Goal: Task Accomplishment & Management: Use online tool/utility

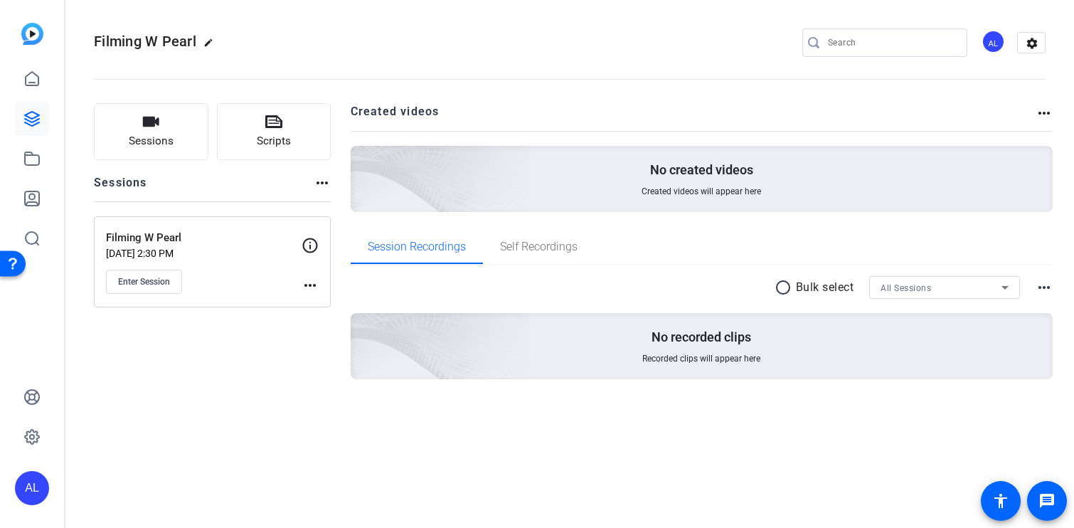
click at [309, 287] on mat-icon "more_horiz" at bounding box center [309, 285] width 17 height 17
click at [232, 353] on div at bounding box center [537, 264] width 1074 height 528
click at [305, 286] on mat-icon "more_horiz" at bounding box center [309, 285] width 17 height 17
click at [346, 304] on span "Edit Session" at bounding box center [345, 305] width 65 height 17
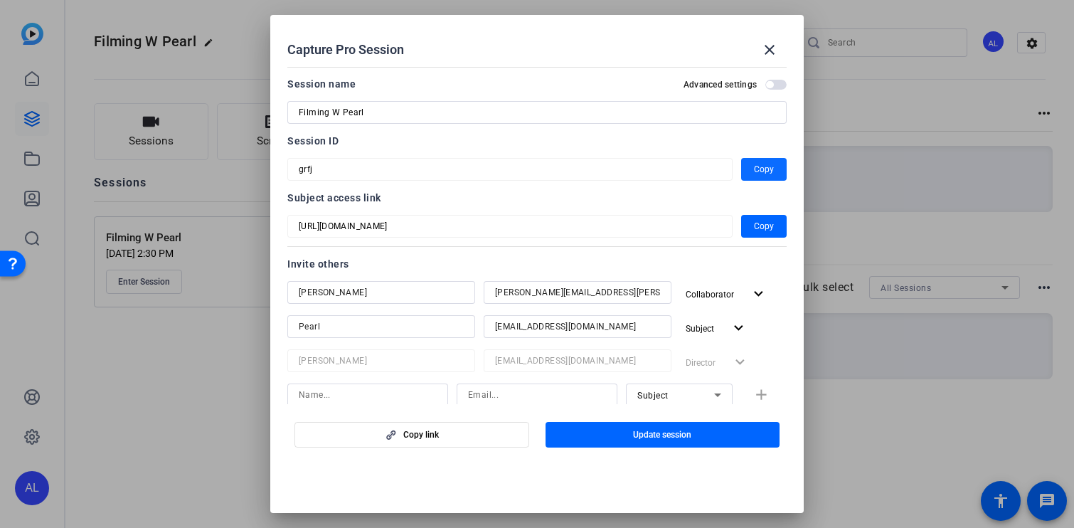
click at [766, 166] on span "Copy" at bounding box center [764, 169] width 20 height 17
click at [775, 46] on mat-icon "close" at bounding box center [769, 49] width 17 height 17
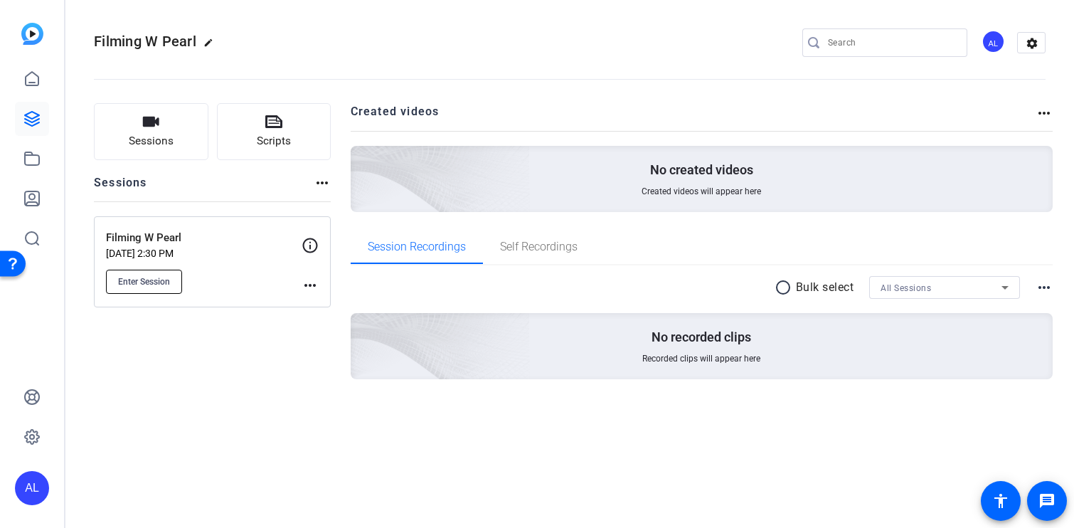
click at [146, 289] on button "Enter Session" at bounding box center [144, 281] width 76 height 24
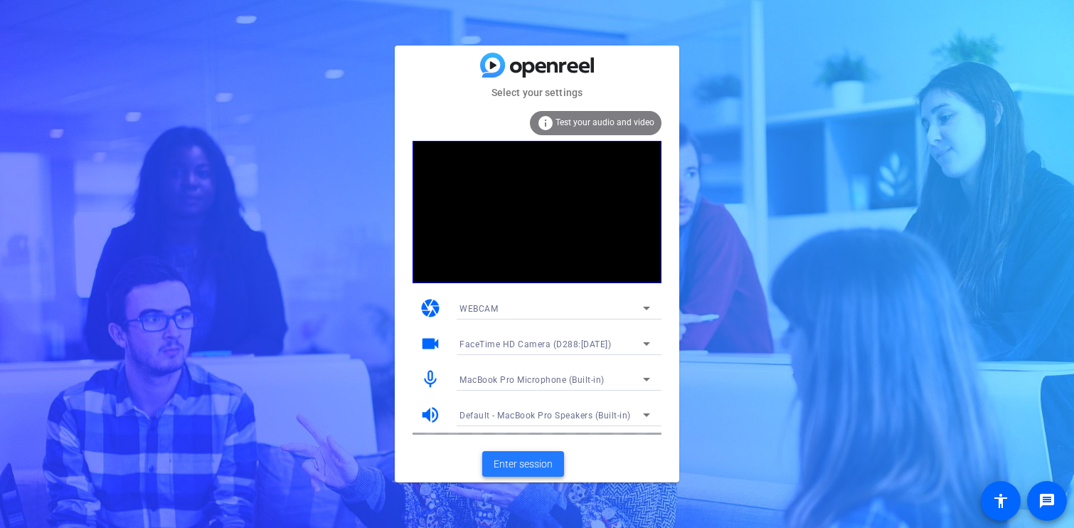
click at [536, 457] on span "Enter session" at bounding box center [522, 463] width 59 height 15
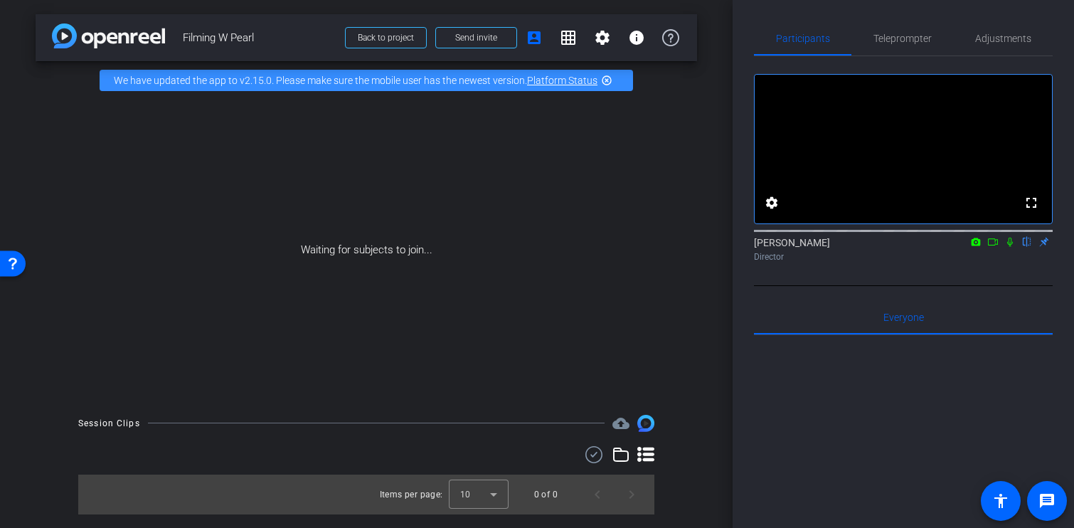
click at [1010, 248] on mat-icon at bounding box center [1009, 241] width 17 height 13
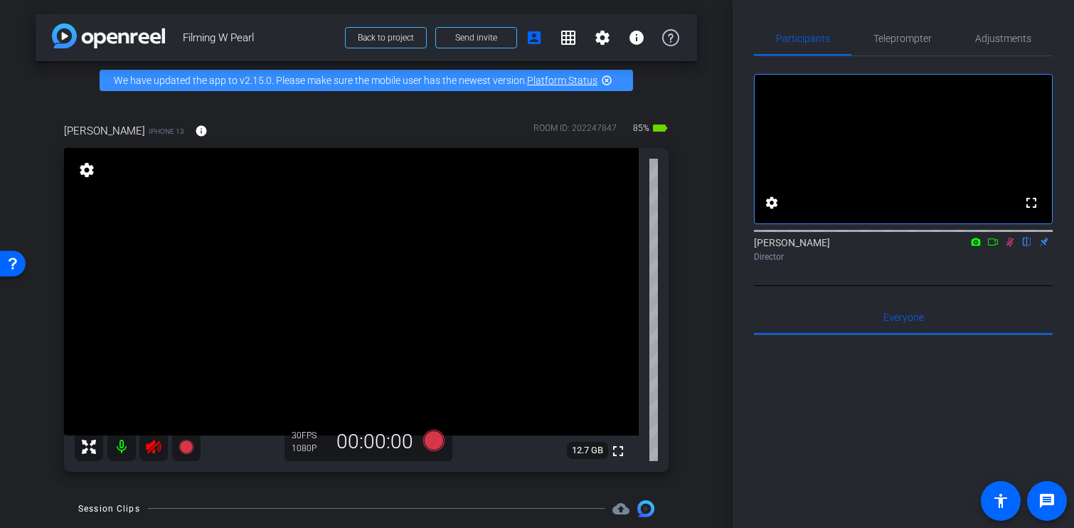
click at [124, 447] on mat-icon at bounding box center [121, 446] width 28 height 28
click at [124, 444] on mat-icon at bounding box center [121, 446] width 28 height 28
click at [160, 445] on icon at bounding box center [153, 446] width 15 height 14
click at [1011, 247] on icon at bounding box center [1009, 242] width 11 height 10
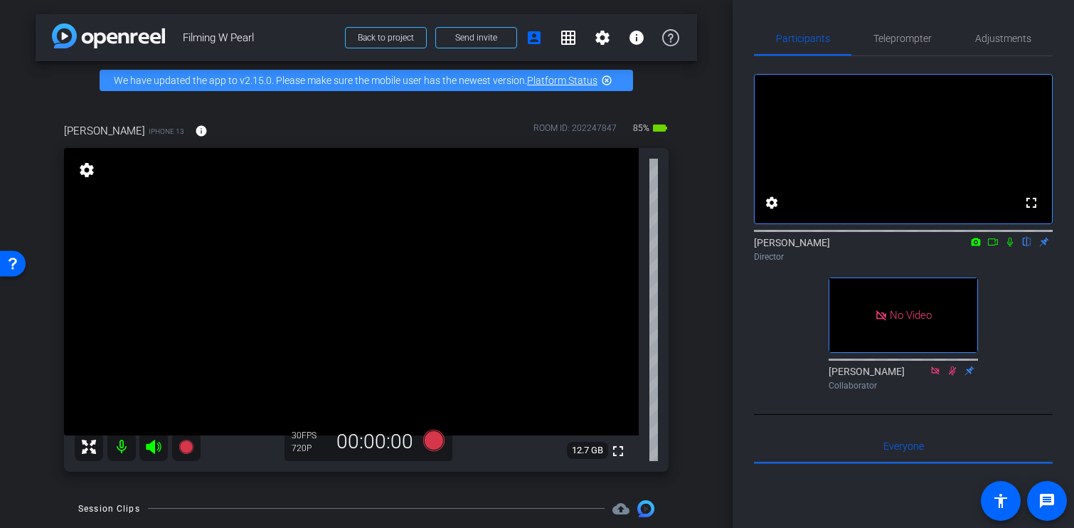
click at [953, 375] on icon at bounding box center [951, 370] width 11 height 10
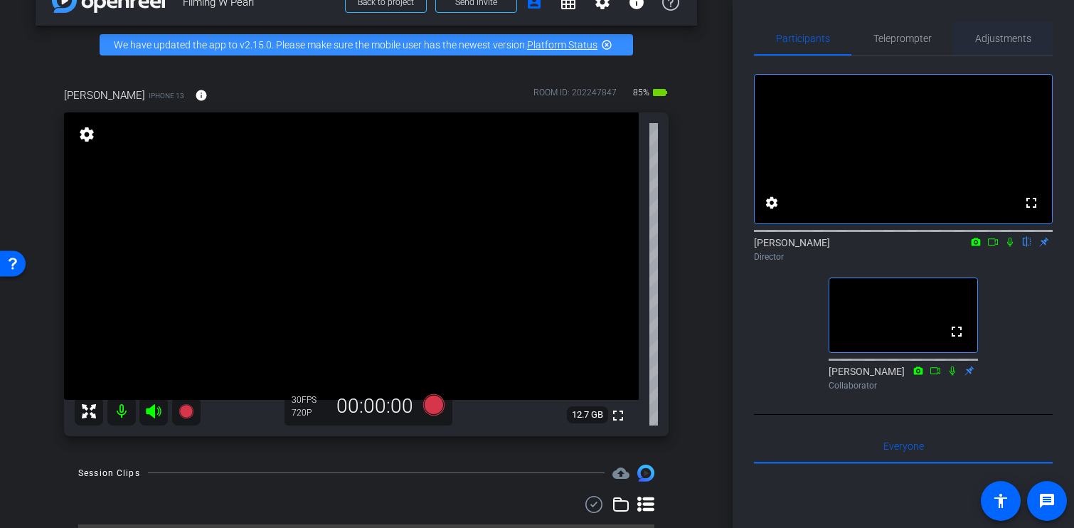
click at [1008, 50] on span "Adjustments" at bounding box center [1003, 38] width 56 height 34
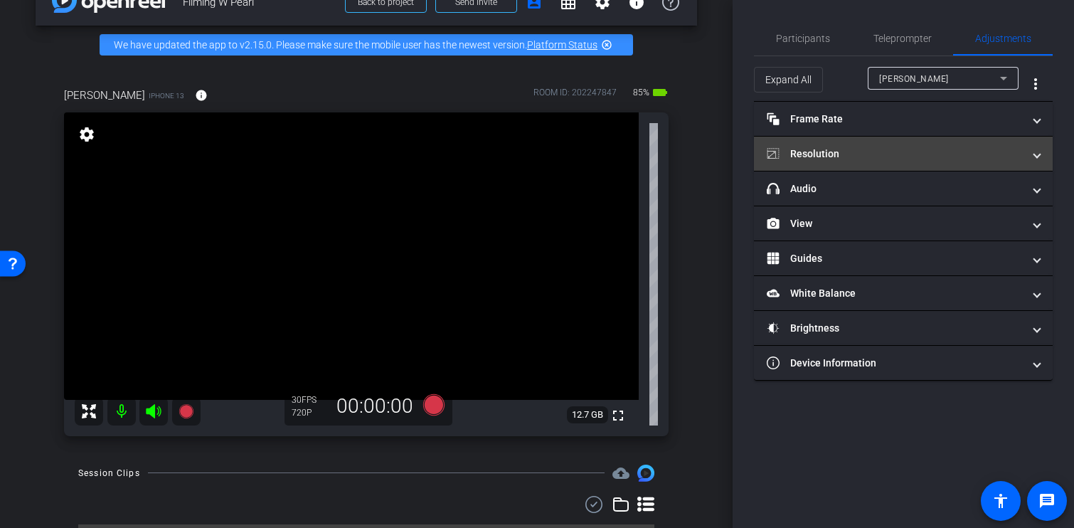
click at [894, 167] on mat-expansion-panel-header "Resolution" at bounding box center [903, 154] width 299 height 34
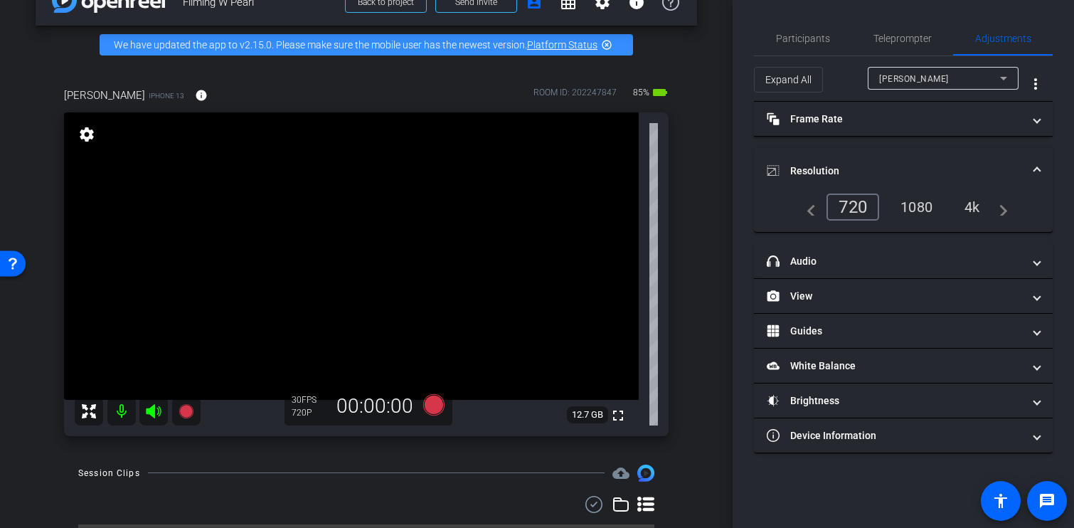
click at [914, 197] on div "1080" at bounding box center [915, 207] width 53 height 24
click at [930, 167] on mat-panel-title "Resolution" at bounding box center [894, 171] width 256 height 15
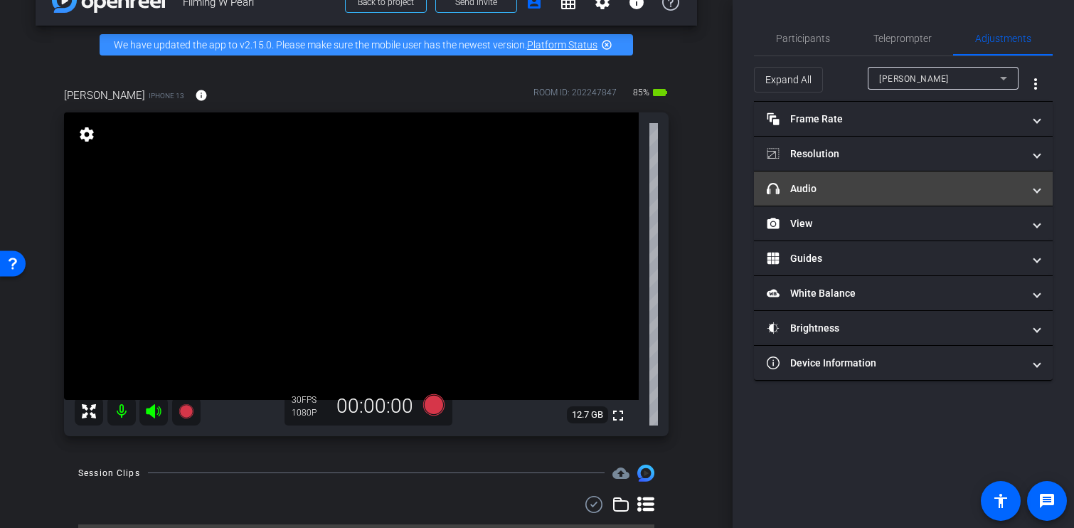
click at [909, 203] on mat-expansion-panel-header "headphone icon Audio" at bounding box center [903, 188] width 299 height 34
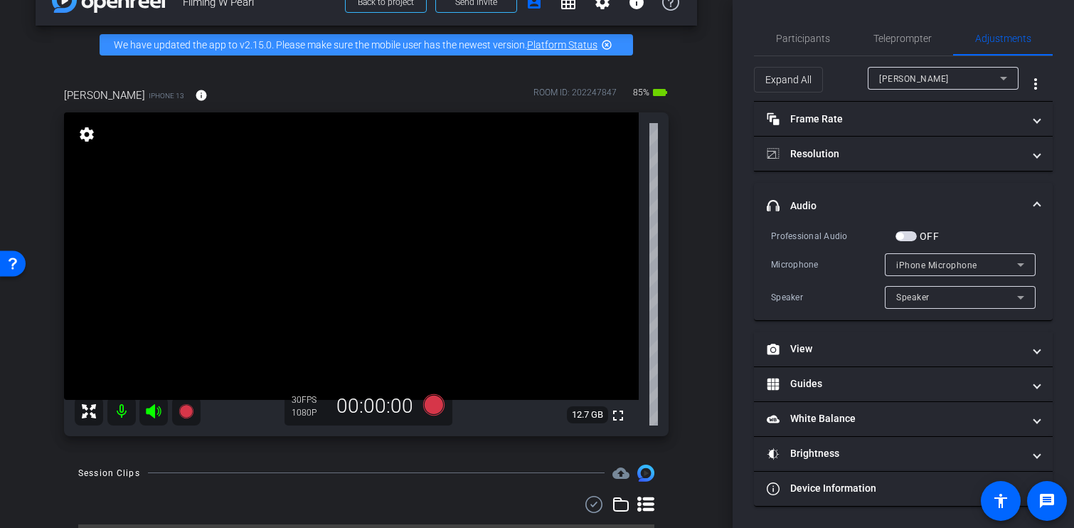
click at [876, 188] on mat-expansion-panel-header "headphone icon Audio" at bounding box center [903, 206] width 299 height 46
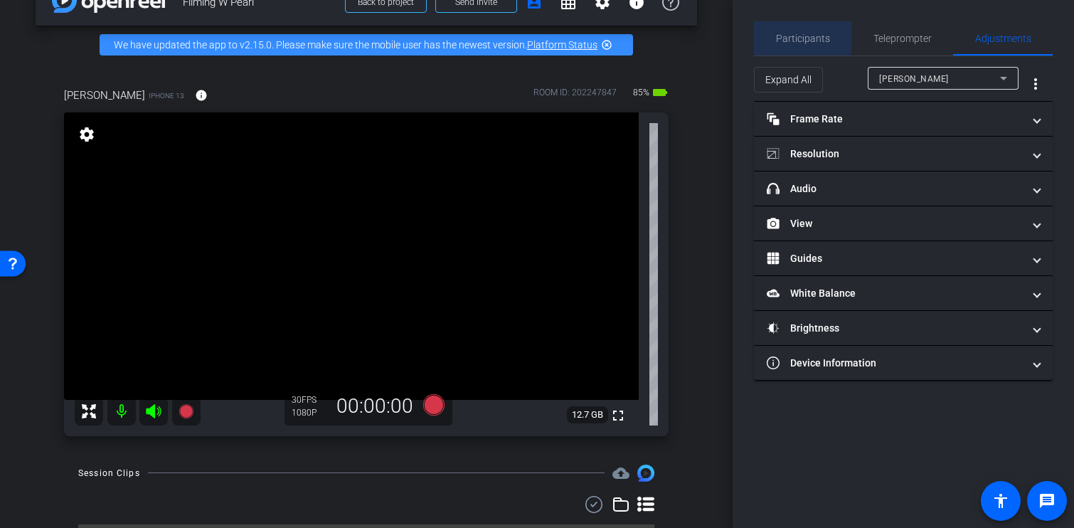
click at [802, 38] on span "Participants" at bounding box center [803, 38] width 54 height 10
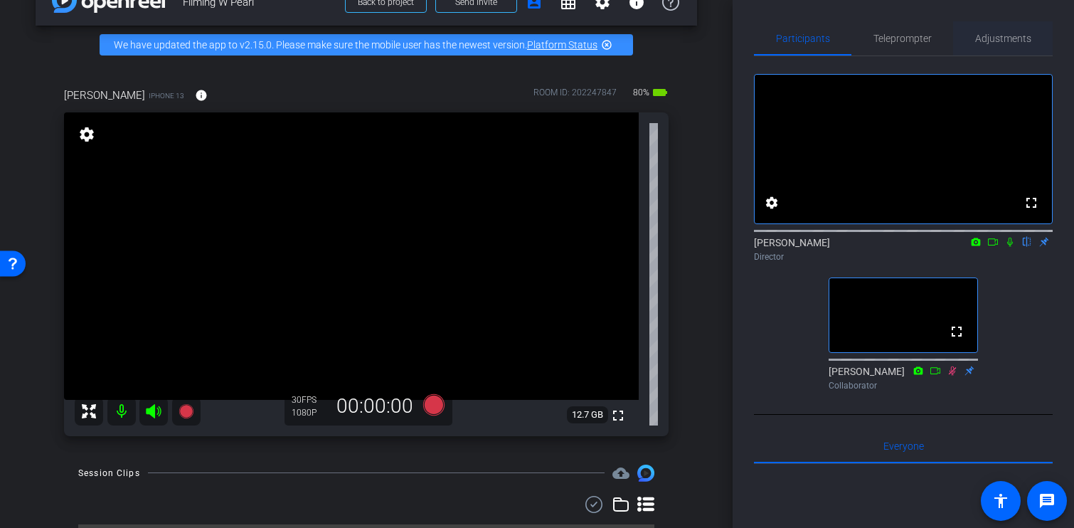
click at [992, 44] on span "Adjustments" at bounding box center [1003, 38] width 56 height 34
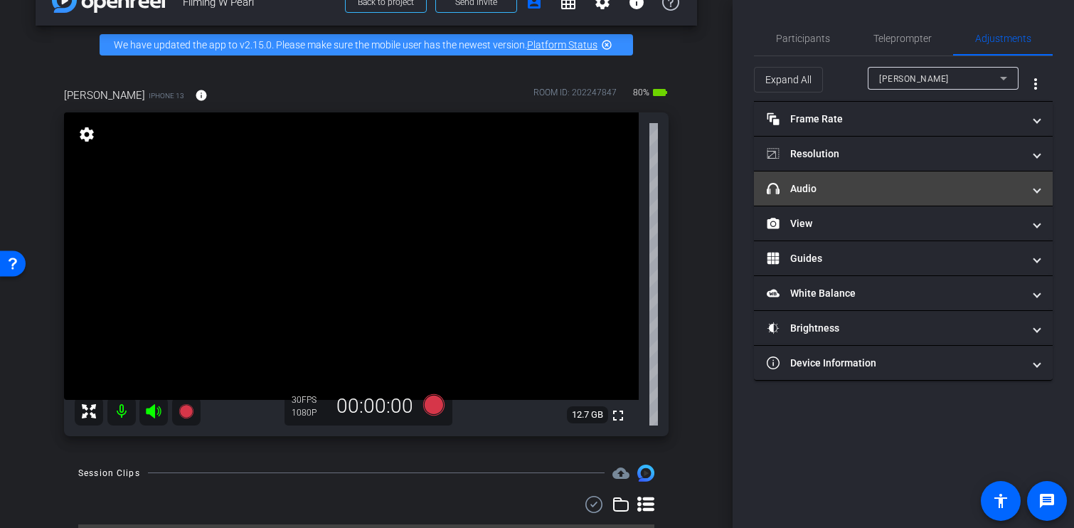
click at [882, 188] on mat-panel-title "headphone icon Audio" at bounding box center [894, 188] width 256 height 15
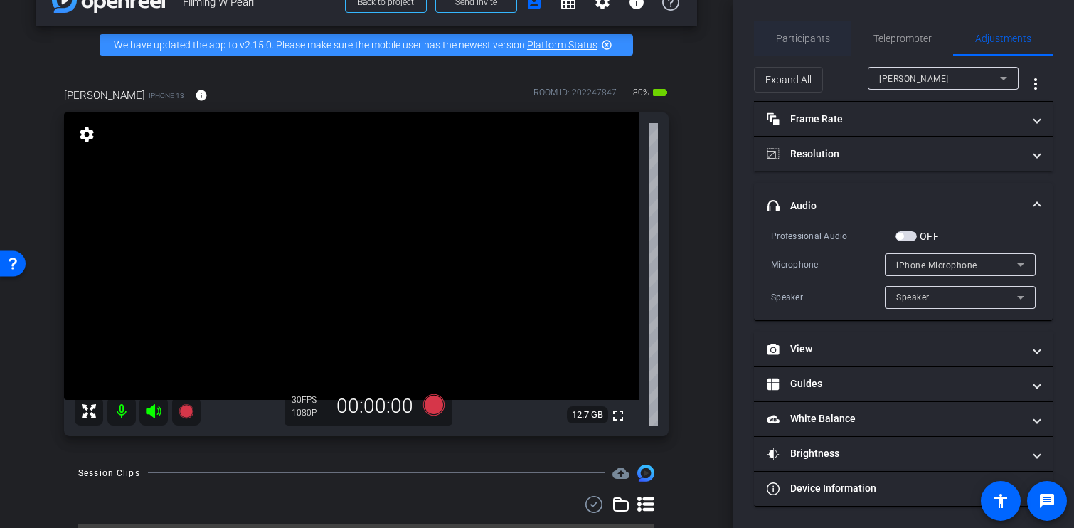
click at [813, 36] on span "Participants" at bounding box center [803, 38] width 54 height 10
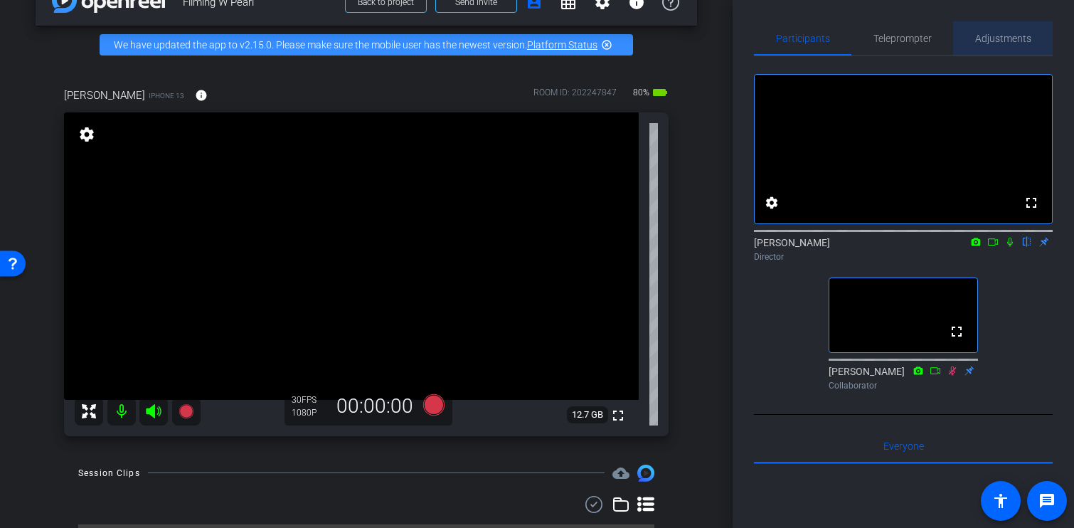
click at [1002, 39] on span "Adjustments" at bounding box center [1003, 38] width 56 height 10
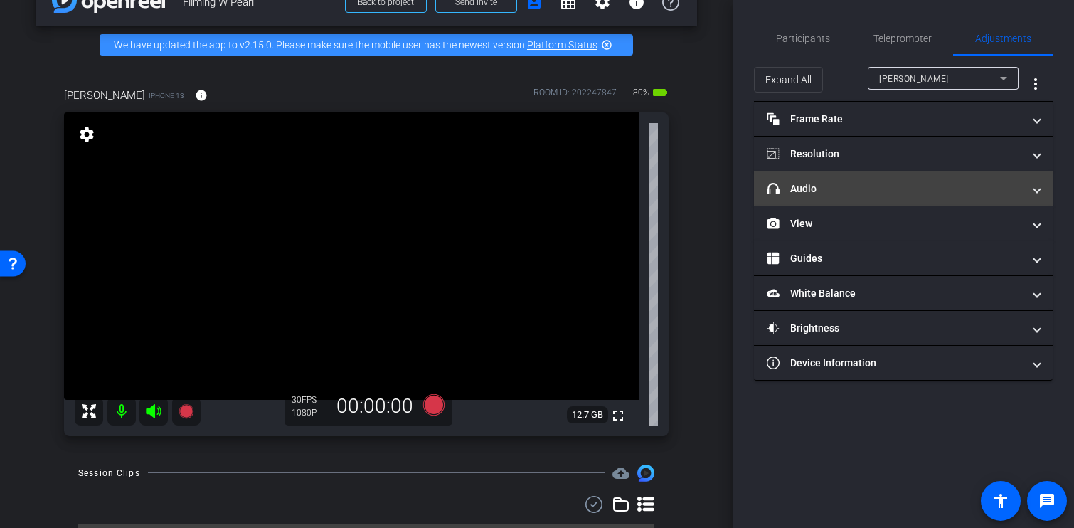
click at [886, 188] on mat-panel-title "headphone icon Audio" at bounding box center [894, 188] width 256 height 15
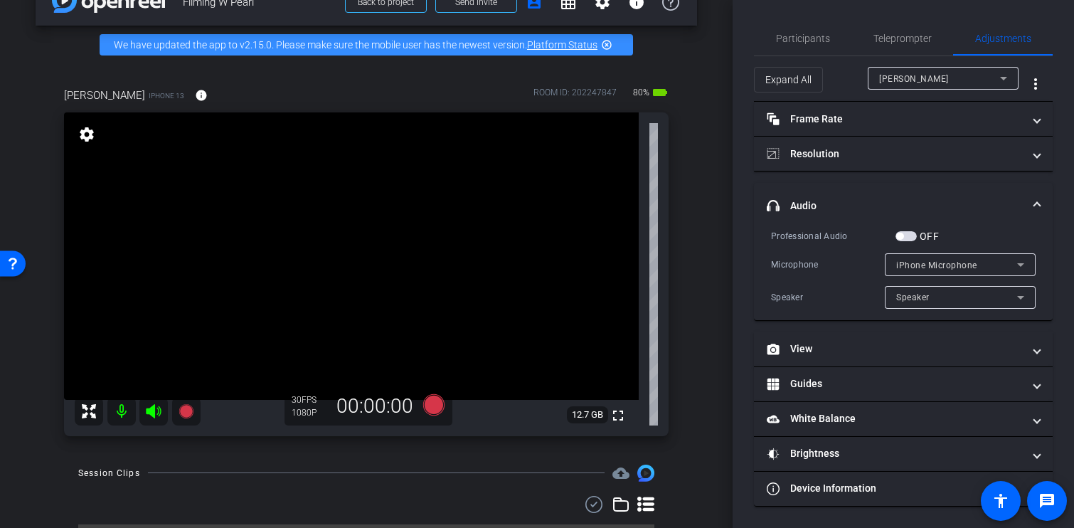
click at [907, 236] on span "button" at bounding box center [905, 236] width 21 height 10
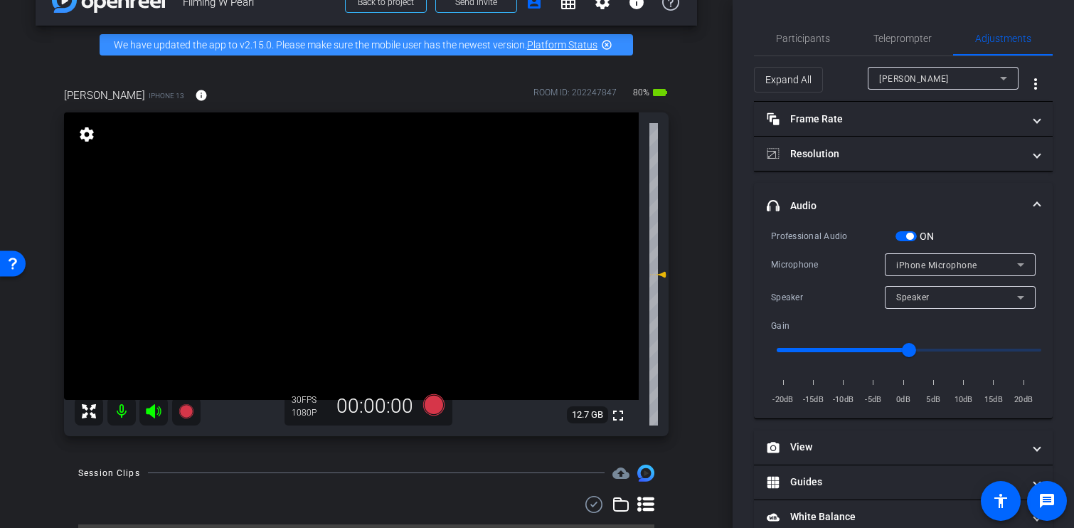
click at [929, 256] on div "iPhone Microphone" at bounding box center [956, 265] width 121 height 18
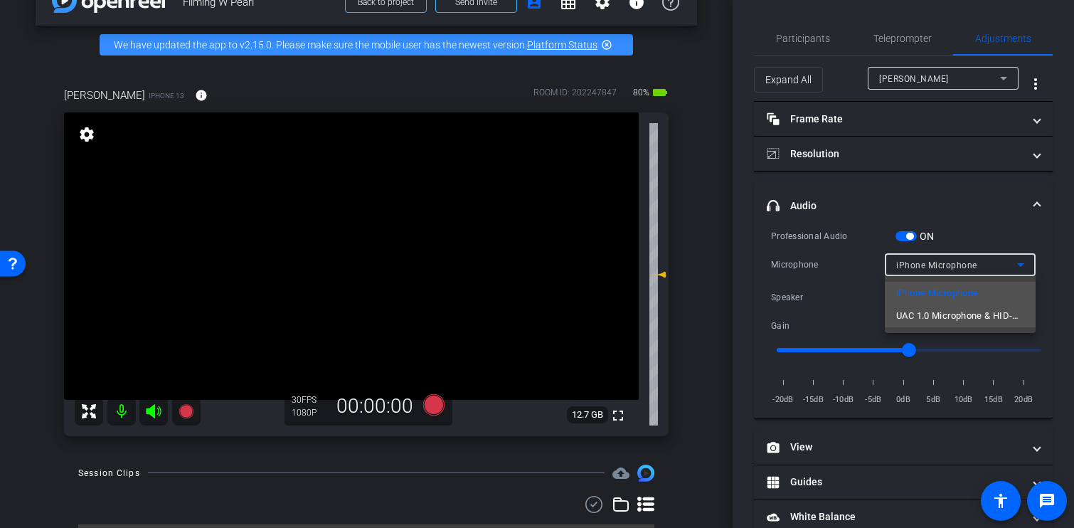
click at [946, 318] on span "UAC 1.0 Microphone & HID-Mediakey" at bounding box center [960, 315] width 128 height 17
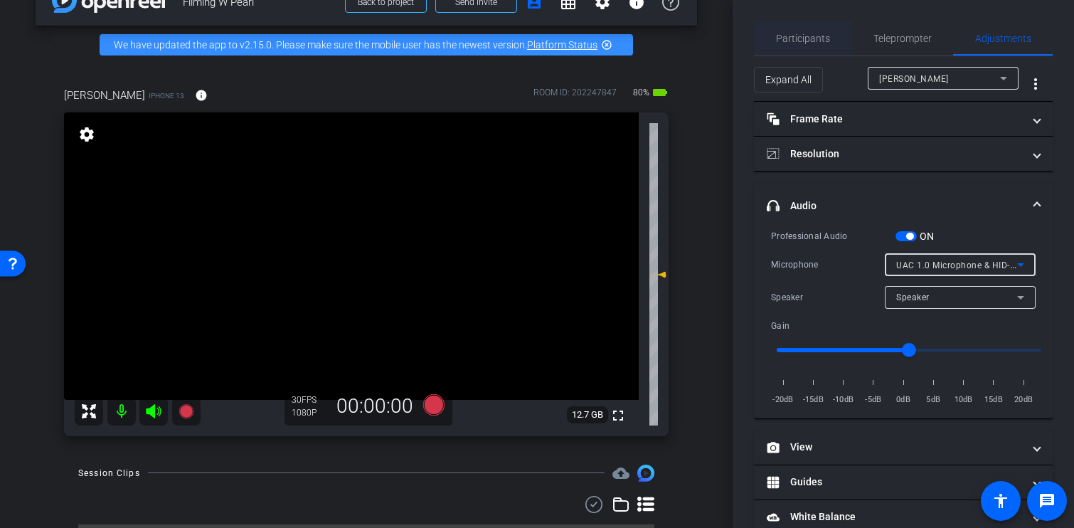
click at [812, 42] on span "Participants" at bounding box center [803, 38] width 54 height 10
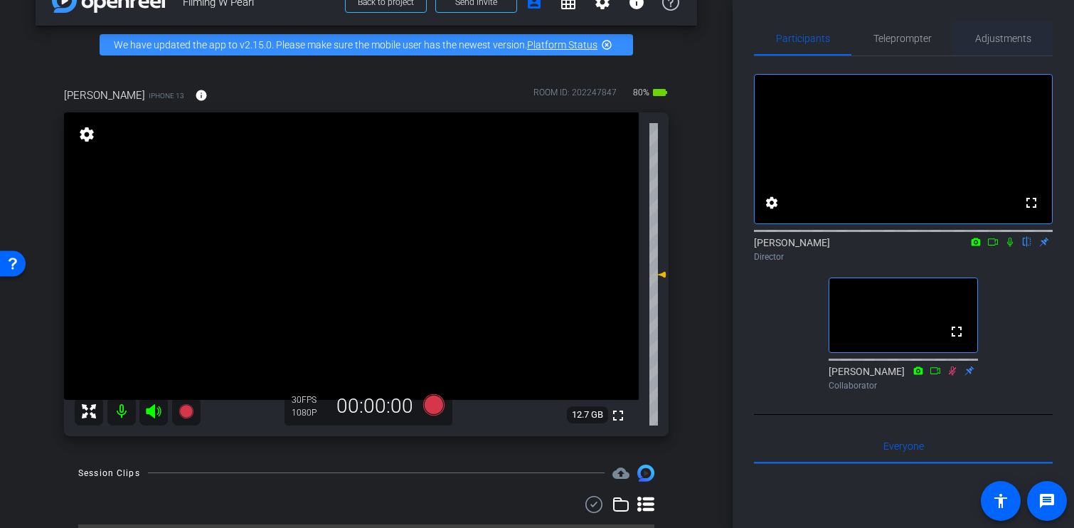
click at [989, 39] on span "Adjustments" at bounding box center [1003, 38] width 56 height 10
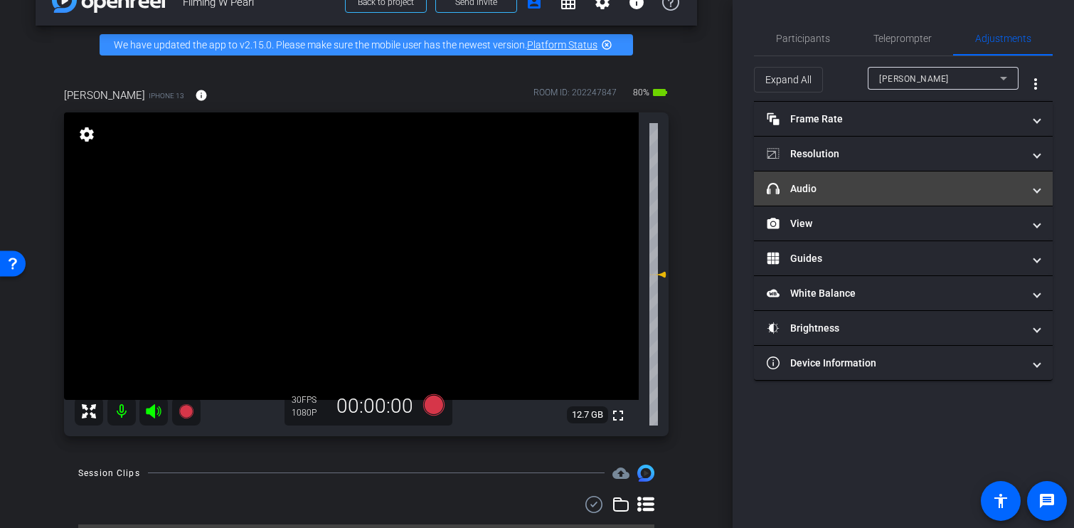
click at [907, 193] on mat-panel-title "headphone icon Audio" at bounding box center [894, 188] width 256 height 15
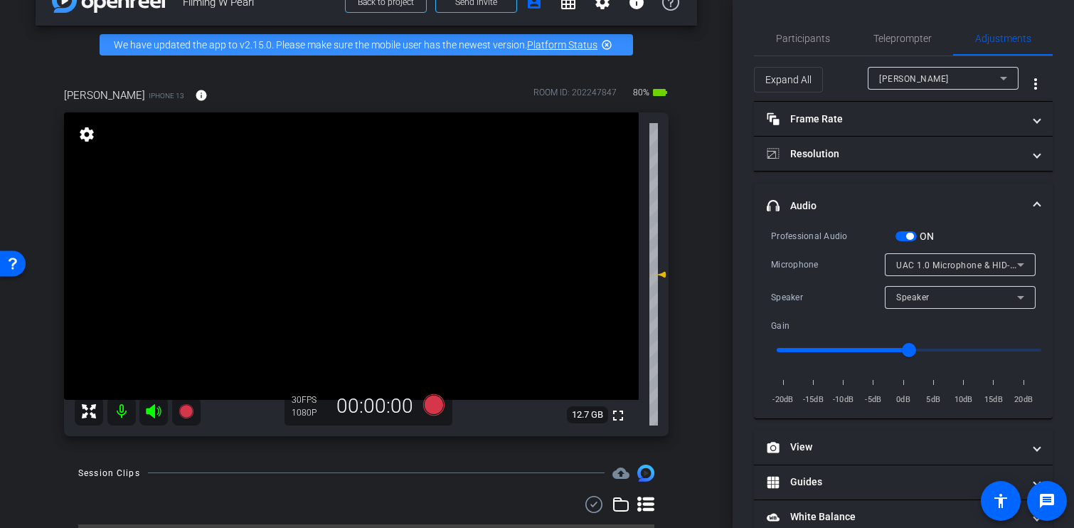
click at [908, 241] on div "ON" at bounding box center [914, 236] width 39 height 14
click at [907, 237] on span "button" at bounding box center [909, 235] width 7 height 7
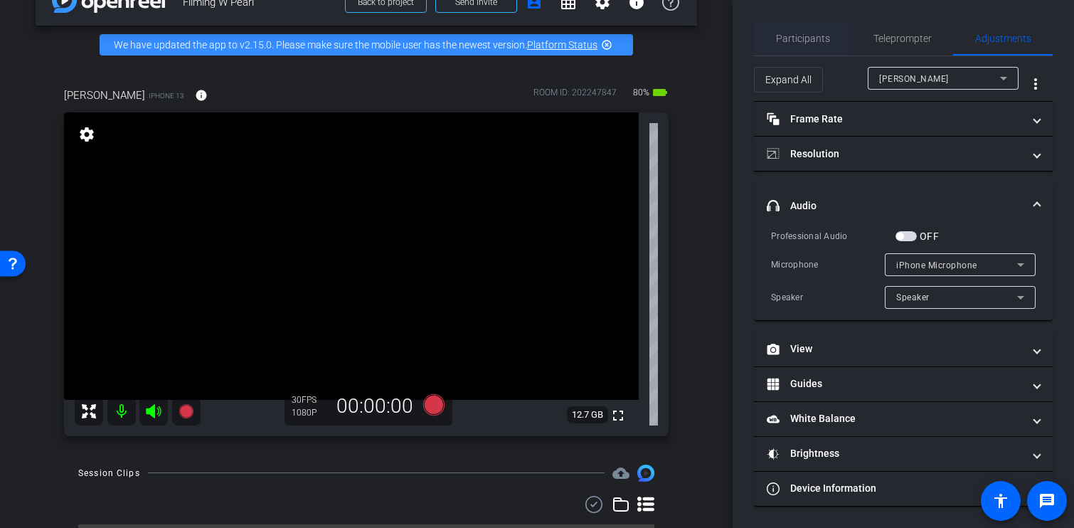
click at [801, 40] on span "Participants" at bounding box center [803, 38] width 54 height 10
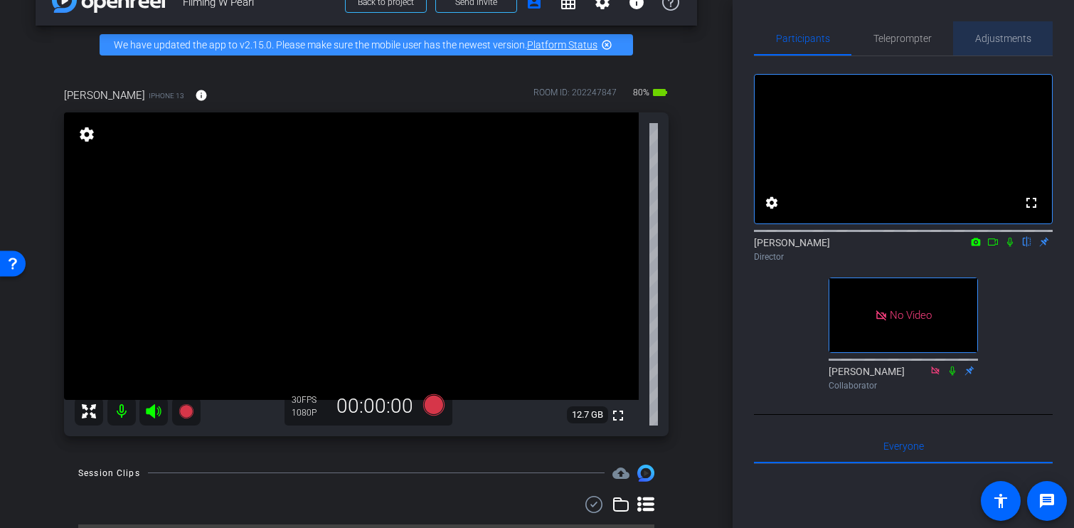
click at [1000, 41] on span "Adjustments" at bounding box center [1003, 38] width 56 height 10
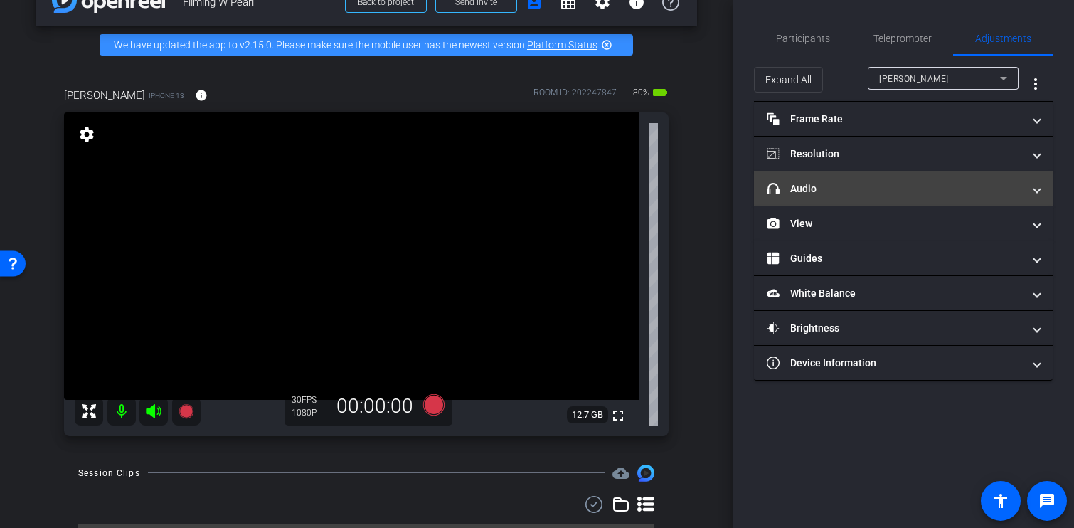
click at [890, 191] on mat-panel-title "headphone icon Audio" at bounding box center [894, 188] width 256 height 15
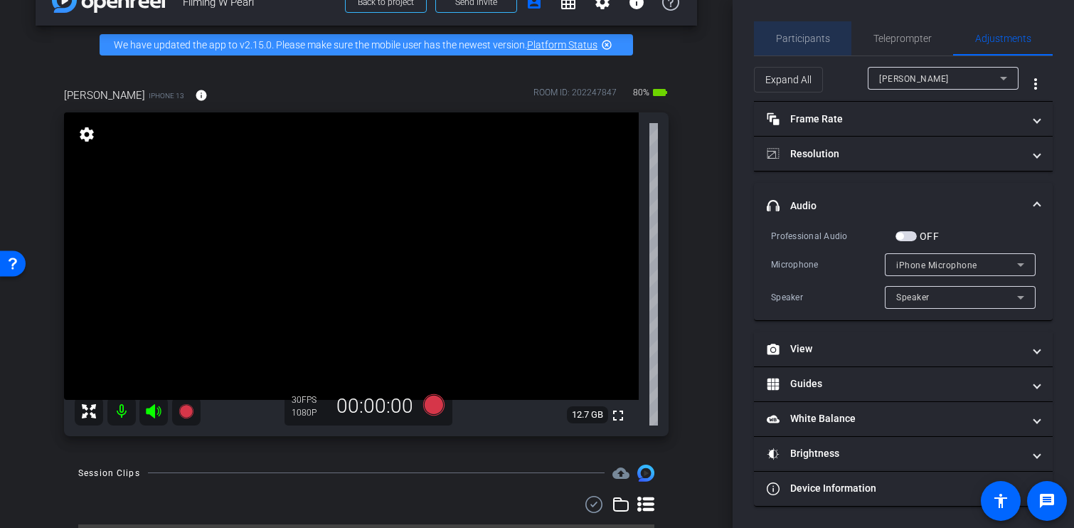
click at [803, 40] on span "Participants" at bounding box center [803, 38] width 54 height 10
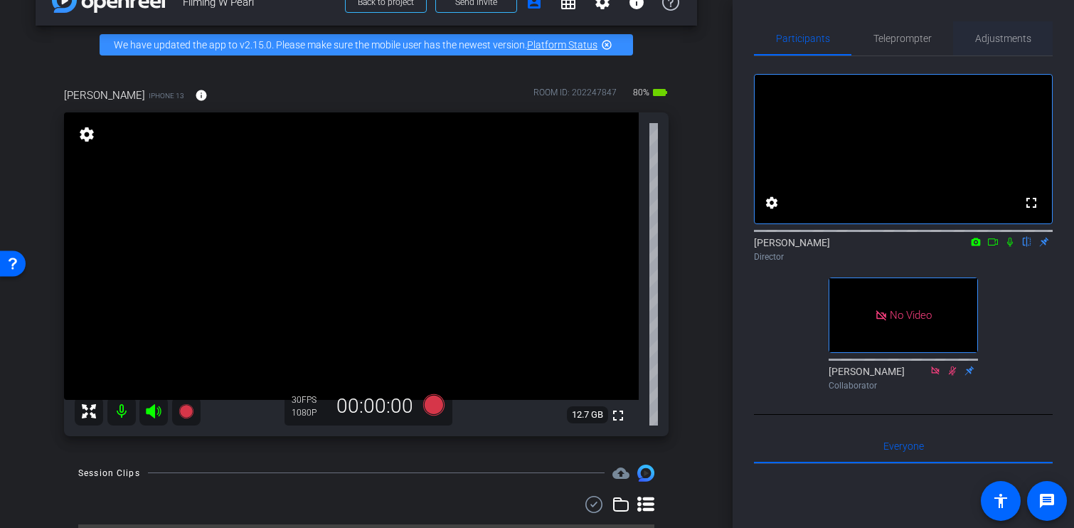
click at [1007, 41] on span "Adjustments" at bounding box center [1003, 38] width 56 height 10
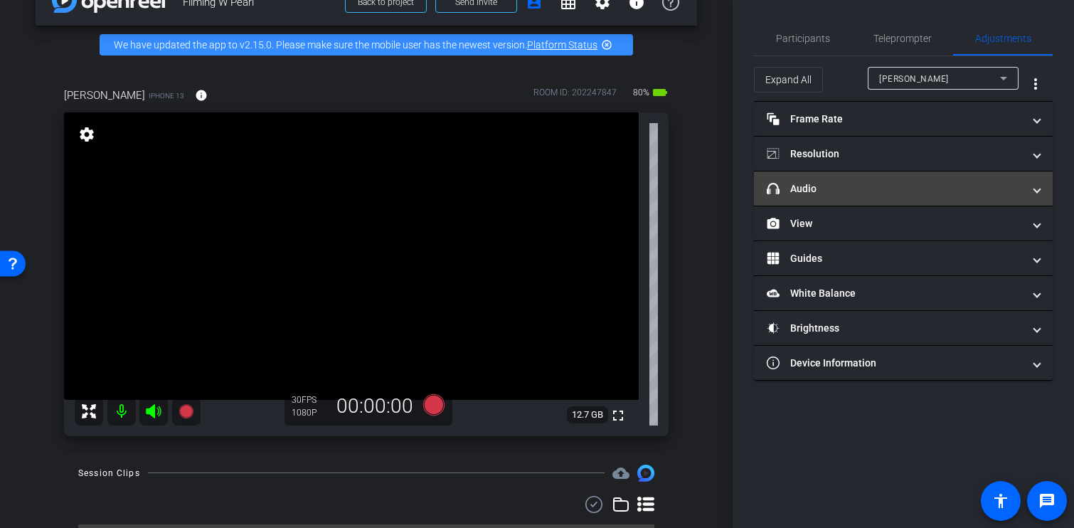
click at [944, 202] on mat-expansion-panel-header "headphone icon Audio" at bounding box center [903, 188] width 299 height 34
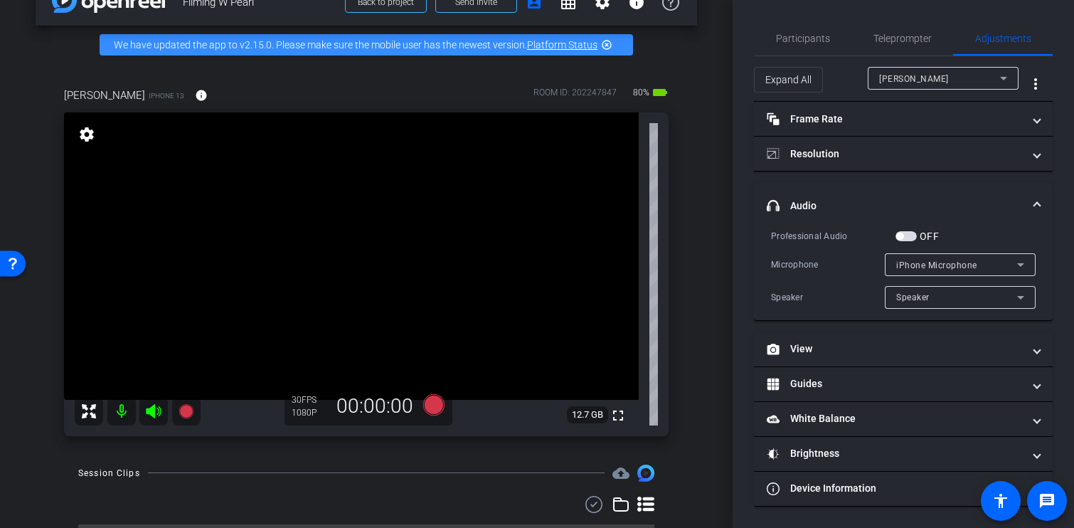
click at [900, 240] on span "button" at bounding box center [905, 236] width 21 height 10
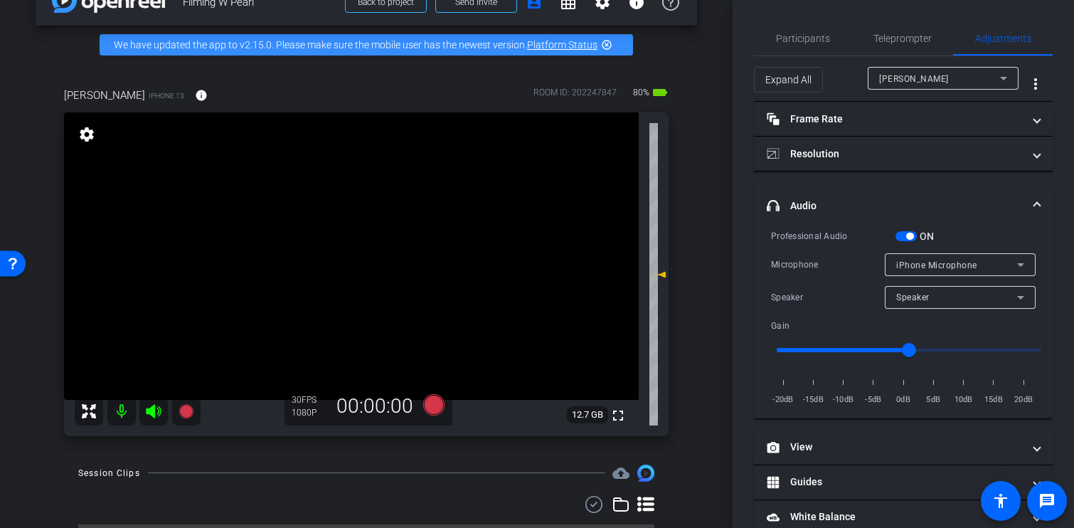
click at [938, 267] on span "iPhone Microphone" at bounding box center [936, 265] width 81 height 10
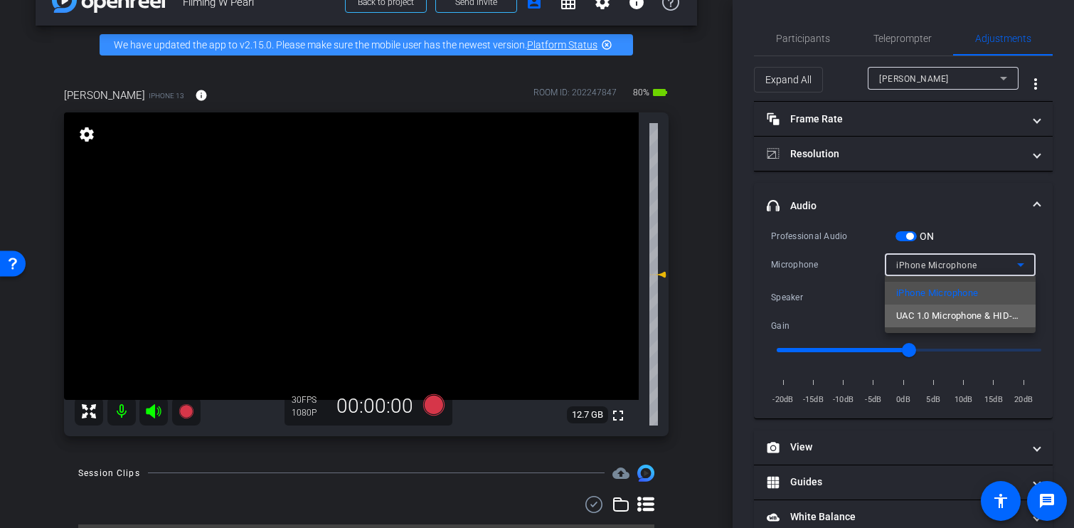
click at [943, 306] on mat-option "UAC 1.0 Microphone & HID-Mediakey" at bounding box center [959, 315] width 151 height 23
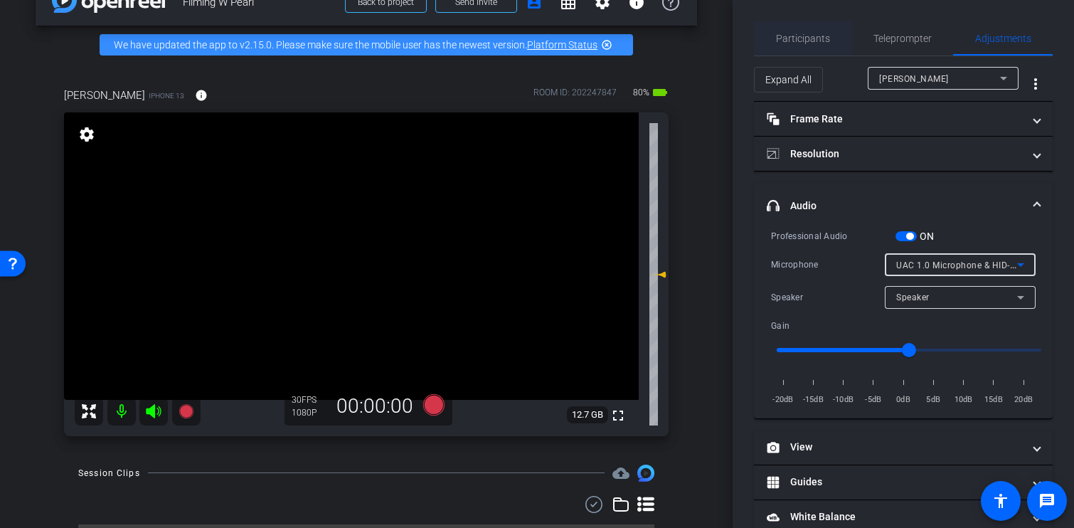
click at [796, 41] on span "Participants" at bounding box center [803, 38] width 54 height 10
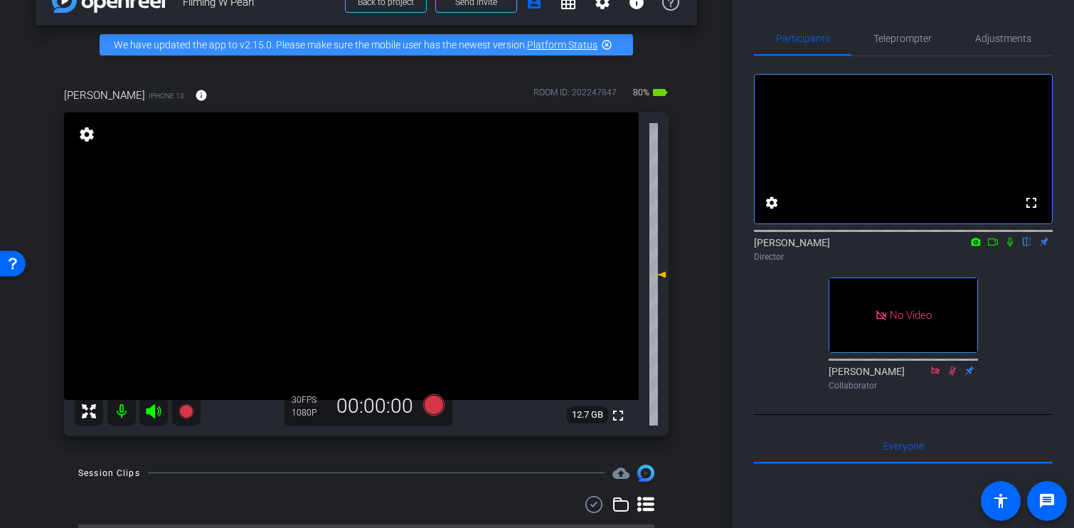
click at [729, 50] on div "arrow_back Filming W Pearl Back to project Send invite account_box grid_on sett…" at bounding box center [366, 228] width 732 height 528
click at [990, 38] on span "Adjustments" at bounding box center [1003, 38] width 56 height 10
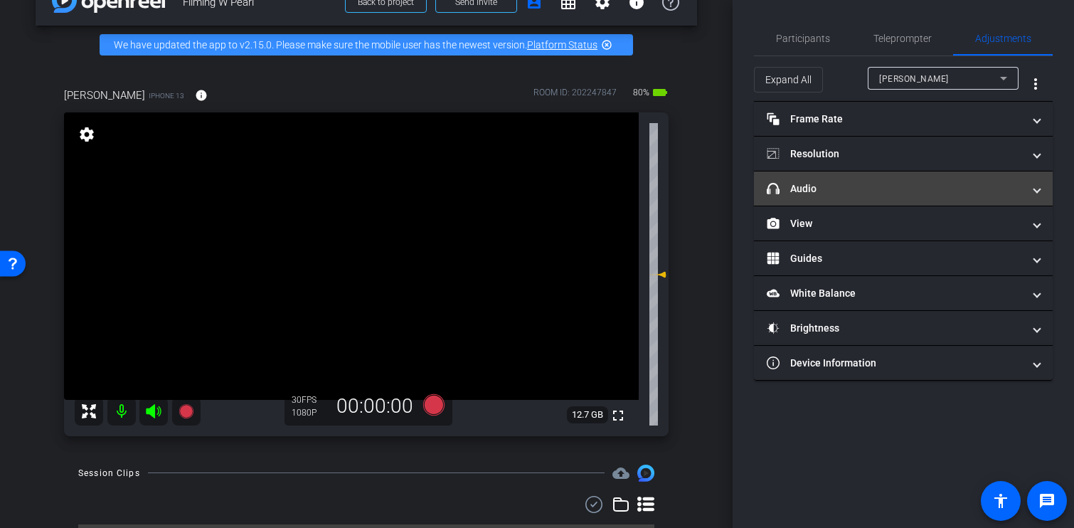
click at [906, 193] on mat-panel-title "headphone icon Audio" at bounding box center [894, 188] width 256 height 15
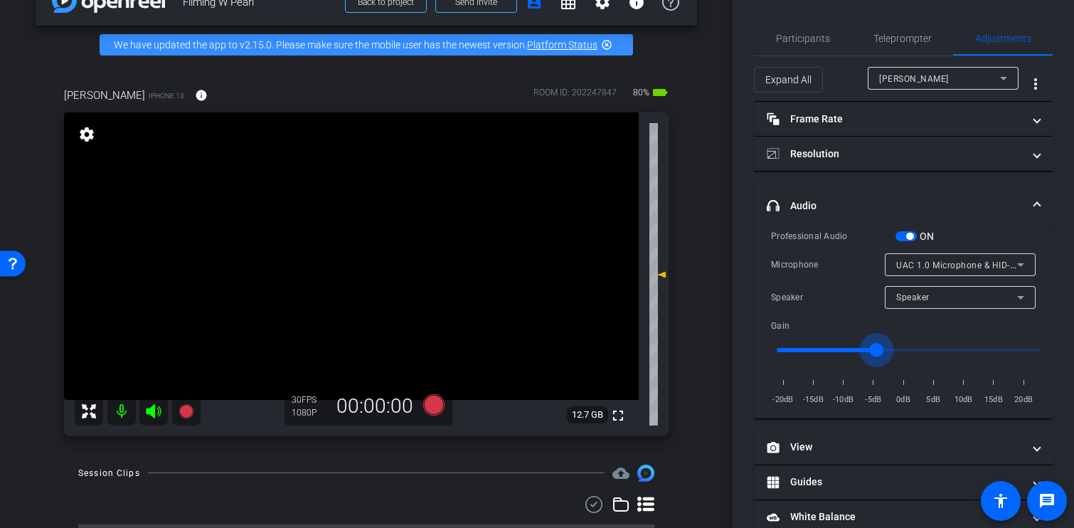
drag, startPoint x: 908, startPoint y: 350, endPoint x: 875, endPoint y: 349, distance: 32.7
click at [875, 349] on input "range" at bounding box center [908, 349] width 294 height 31
drag, startPoint x: 875, startPoint y: 349, endPoint x: 862, endPoint y: 348, distance: 12.8
click at [862, 348] on input "range" at bounding box center [908, 349] width 294 height 31
drag, startPoint x: 862, startPoint y: 348, endPoint x: 872, endPoint y: 348, distance: 10.0
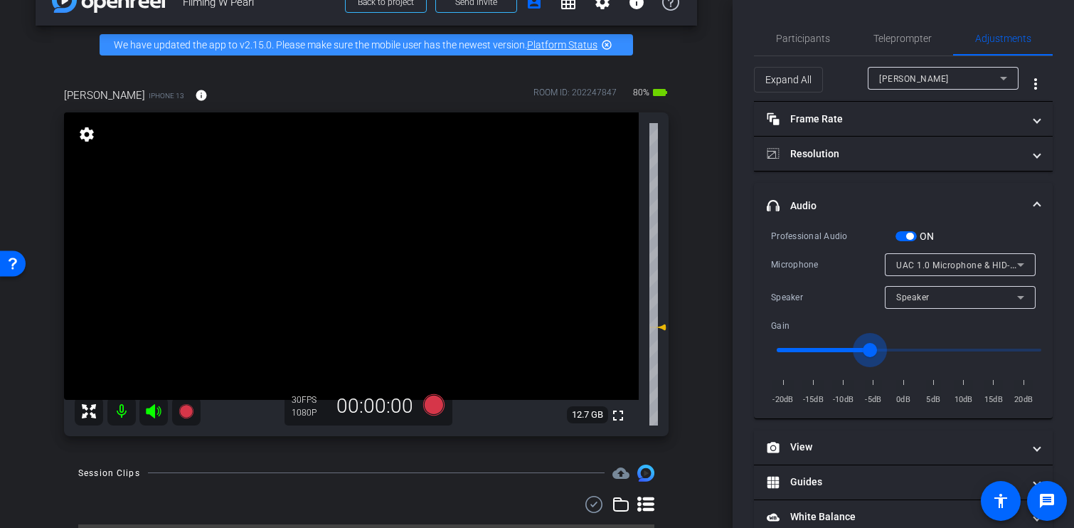
click at [872, 348] on input "range" at bounding box center [908, 349] width 294 height 31
type input "-5"
click at [877, 348] on input "range" at bounding box center [908, 349] width 294 height 31
click at [812, 45] on span "Participants" at bounding box center [803, 38] width 54 height 34
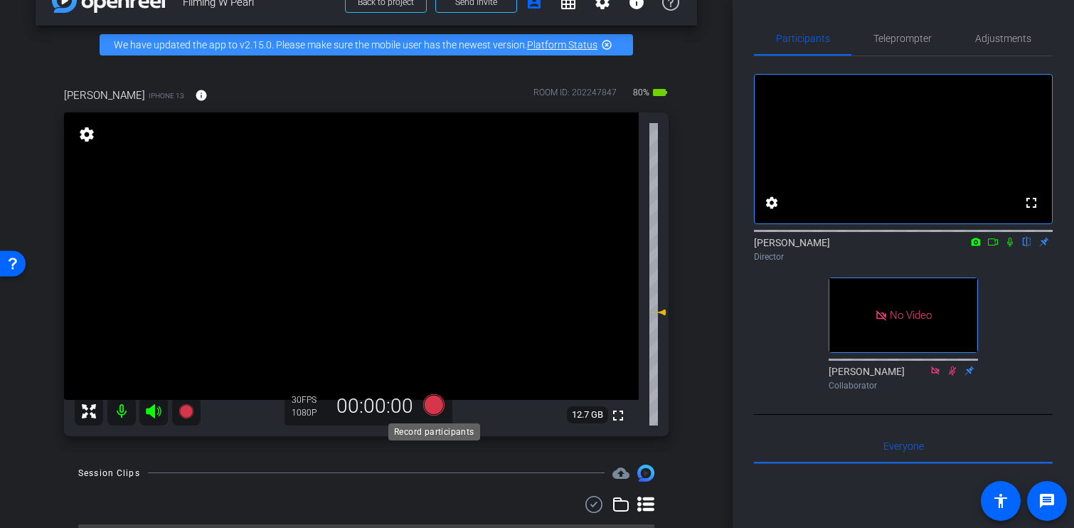
click at [435, 407] on icon at bounding box center [433, 403] width 21 height 21
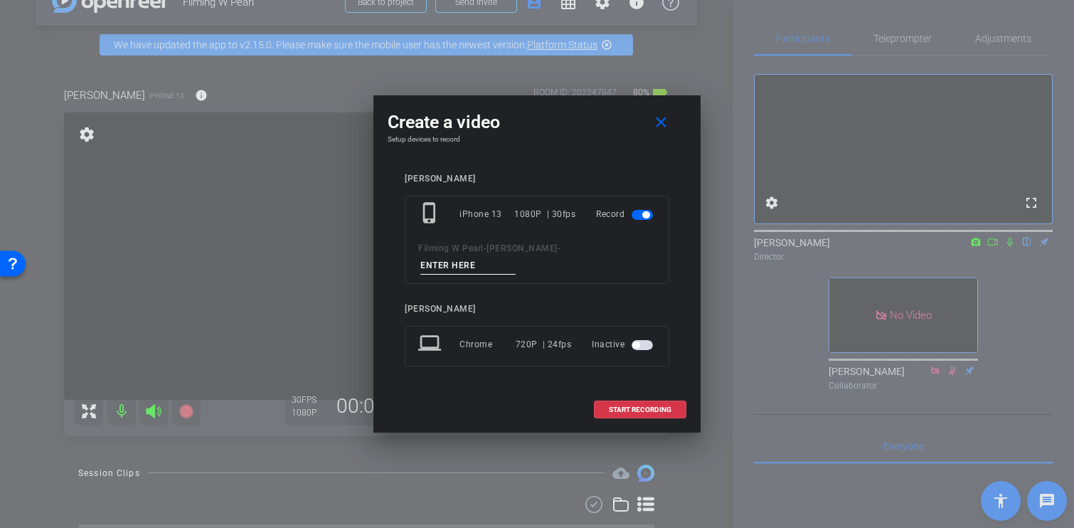
click at [515, 264] on input at bounding box center [467, 266] width 95 height 18
type input "Pearl Test"
click at [633, 406] on span "START RECORDING" at bounding box center [640, 409] width 63 height 7
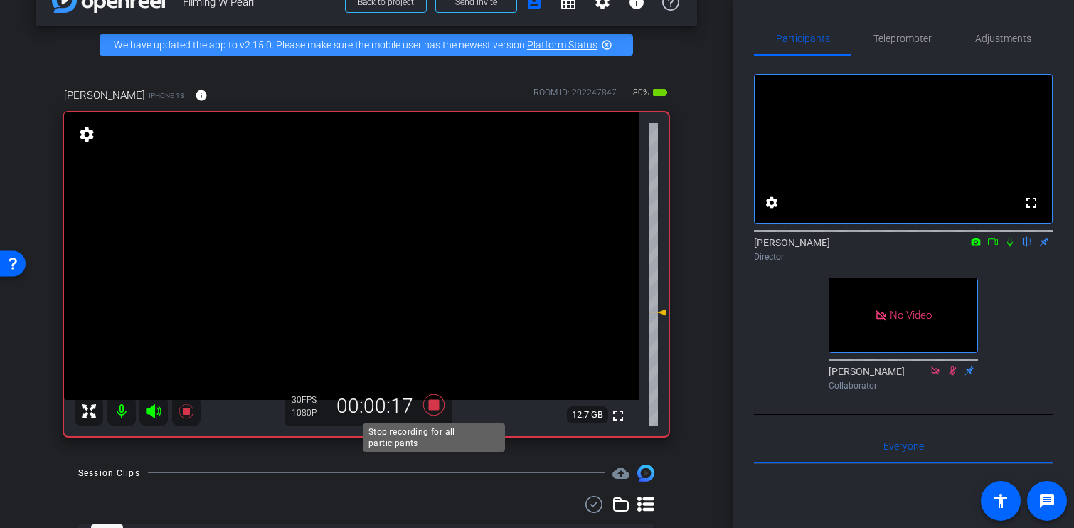
click at [438, 407] on icon at bounding box center [433, 403] width 21 height 21
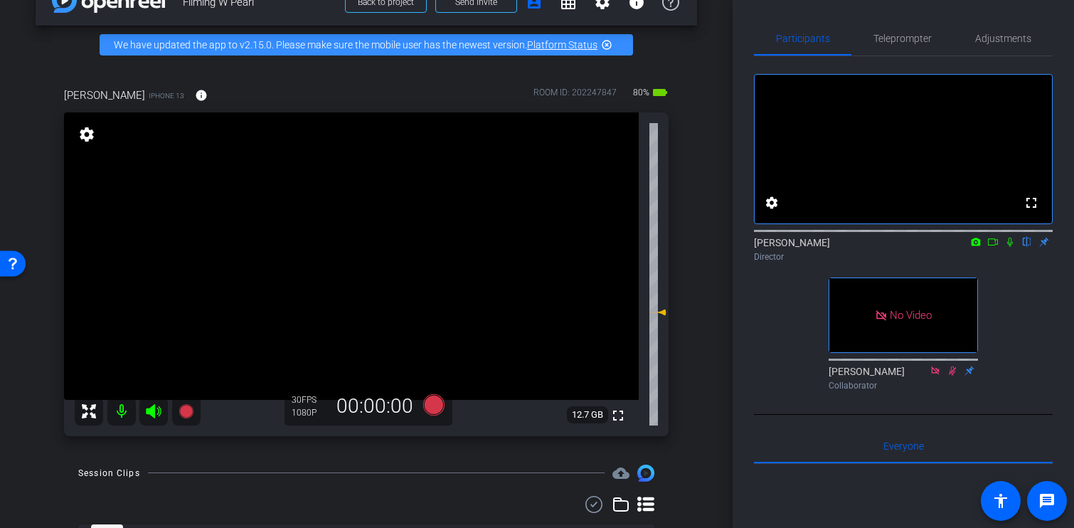
scroll to position [104, 0]
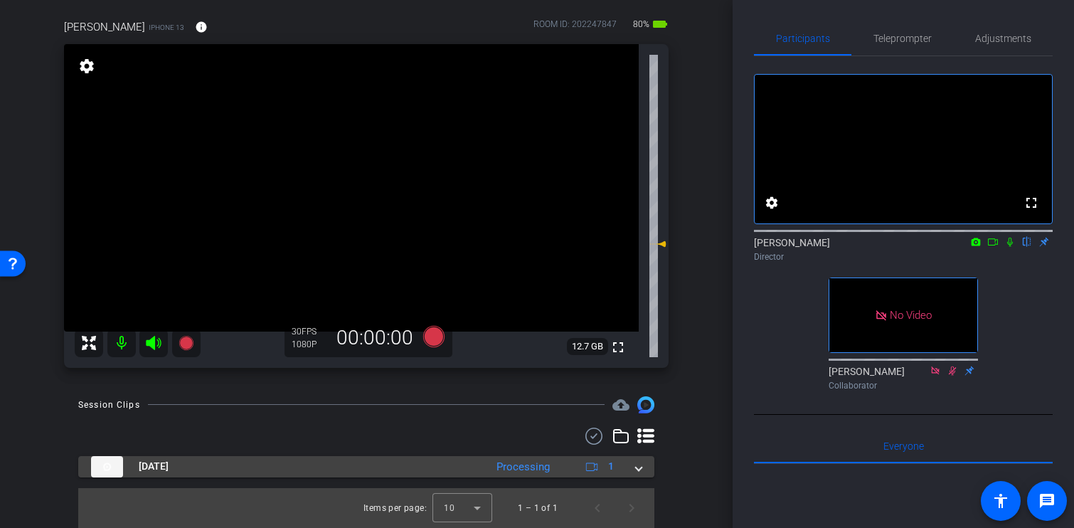
click at [640, 467] on span at bounding box center [639, 466] width 6 height 15
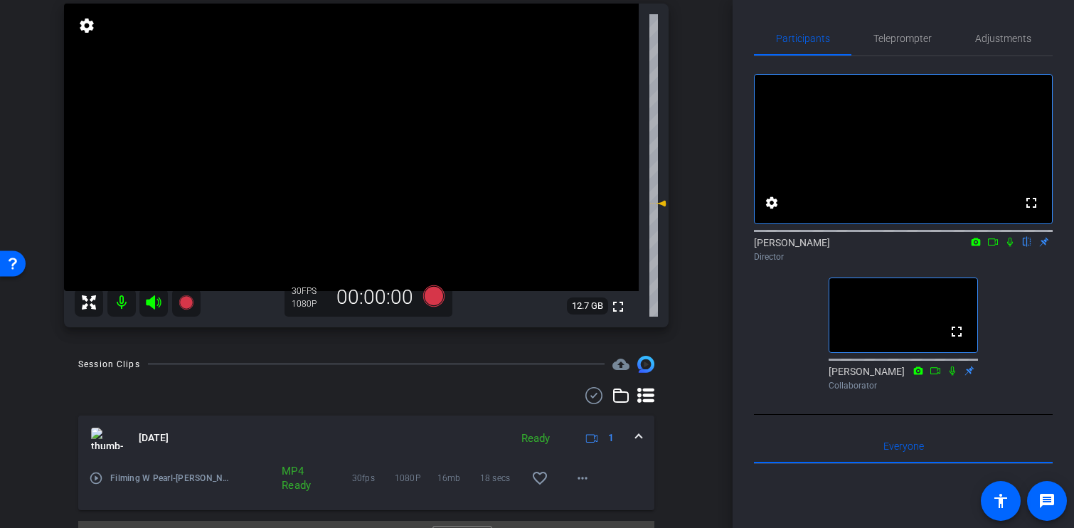
scroll to position [177, 0]
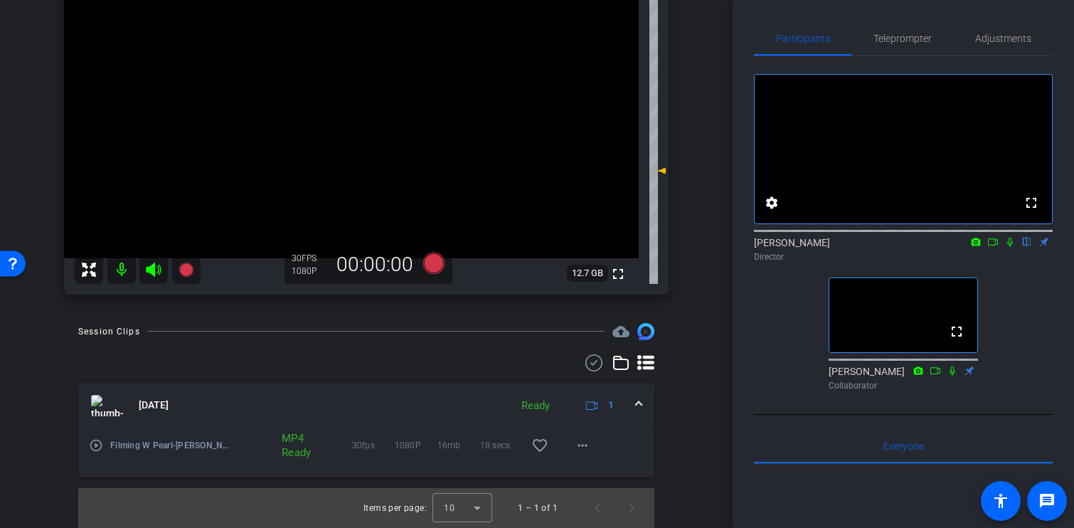
click at [1012, 247] on icon at bounding box center [1009, 242] width 11 height 10
click at [1011, 247] on icon at bounding box center [1010, 241] width 8 height 9
click at [1010, 247] on icon at bounding box center [1009, 242] width 11 height 10
click at [582, 444] on mat-icon "more_horiz" at bounding box center [582, 445] width 17 height 17
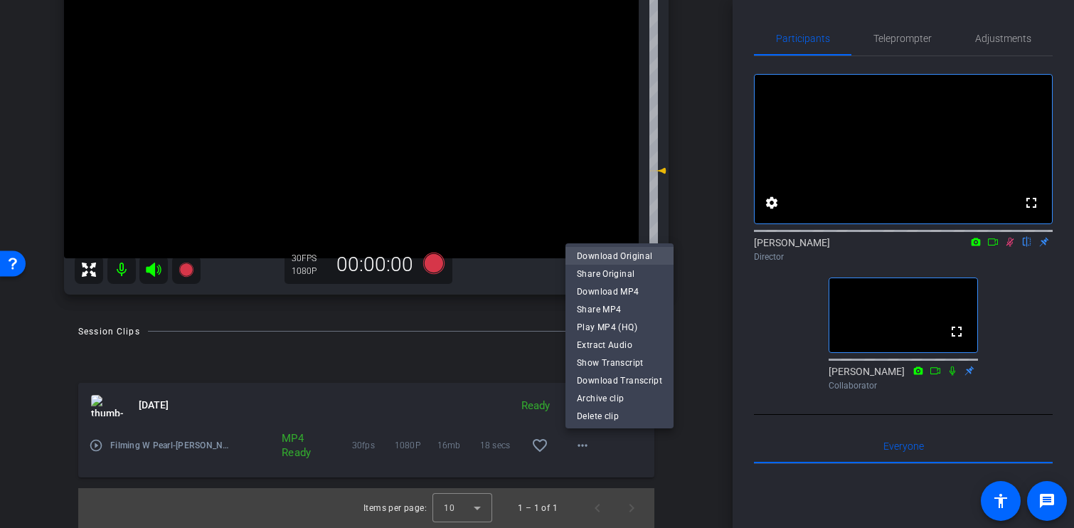
click at [614, 257] on span "Download Original" at bounding box center [619, 255] width 85 height 17
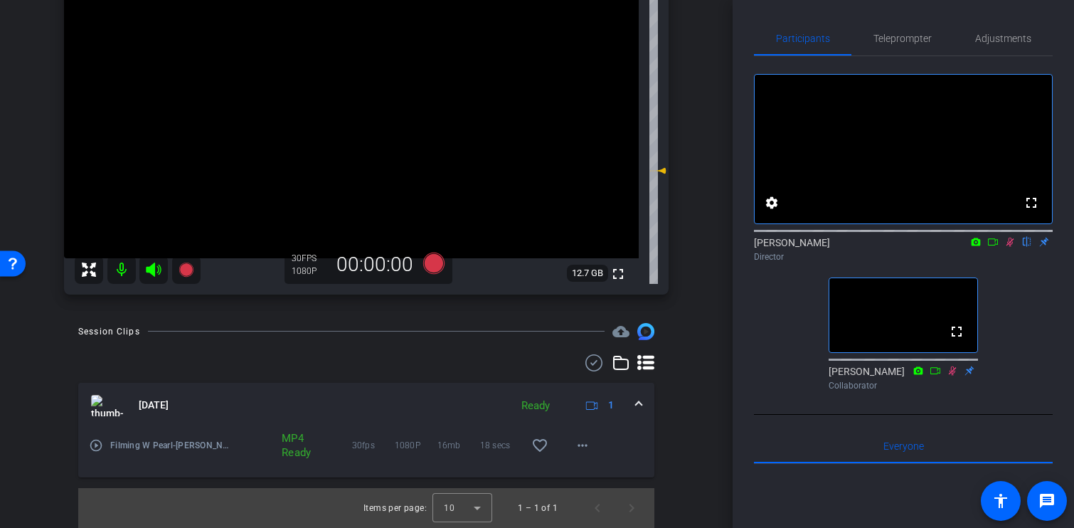
click at [1008, 247] on icon at bounding box center [1009, 242] width 11 height 10
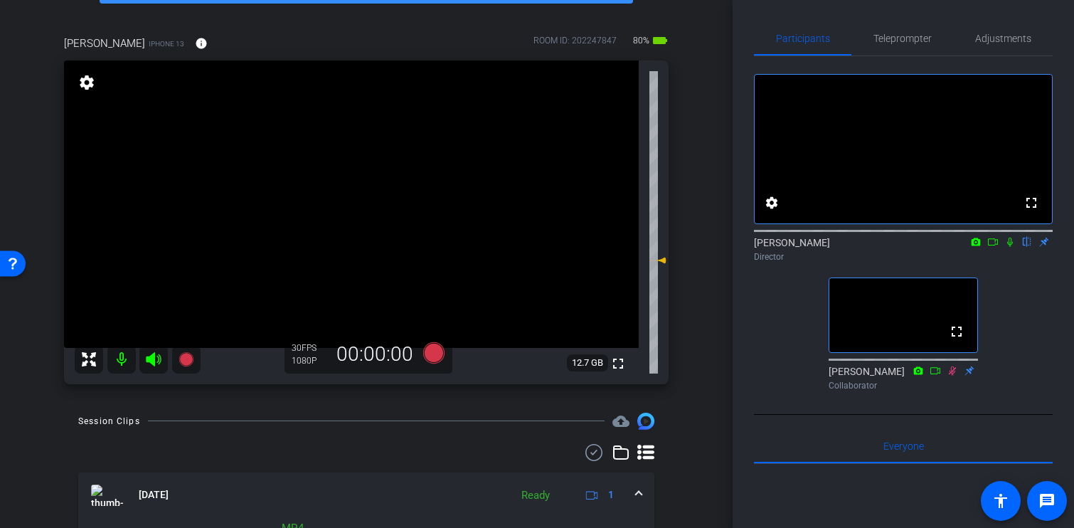
scroll to position [73, 0]
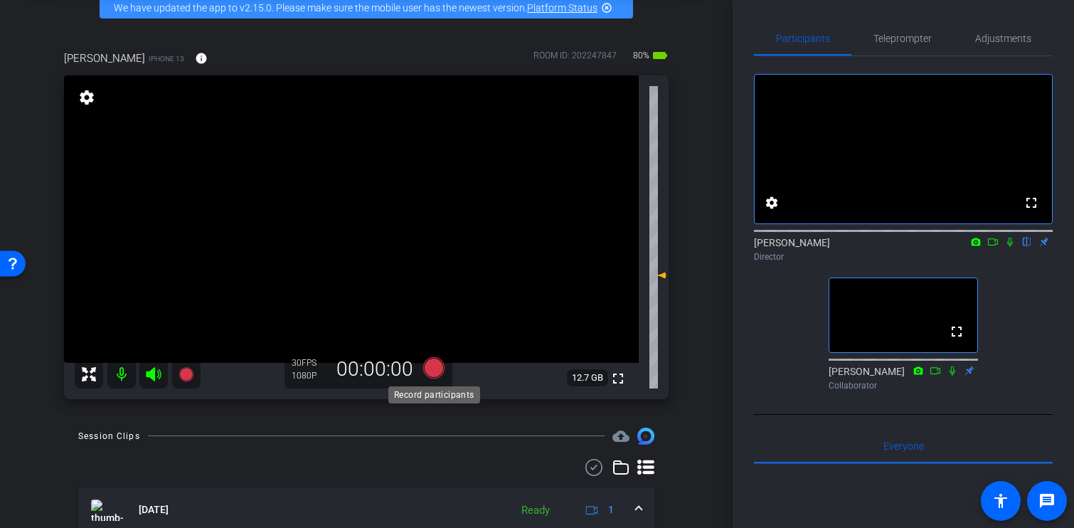
click at [434, 369] on icon at bounding box center [433, 366] width 21 height 21
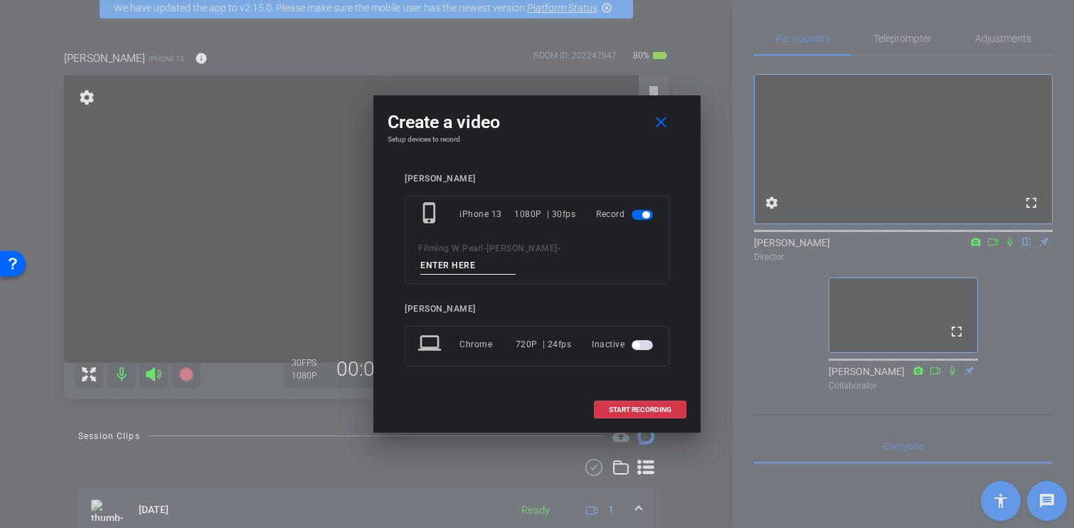
click at [515, 258] on input at bounding box center [467, 266] width 95 height 18
type input "go"
click at [625, 411] on span at bounding box center [639, 409] width 91 height 34
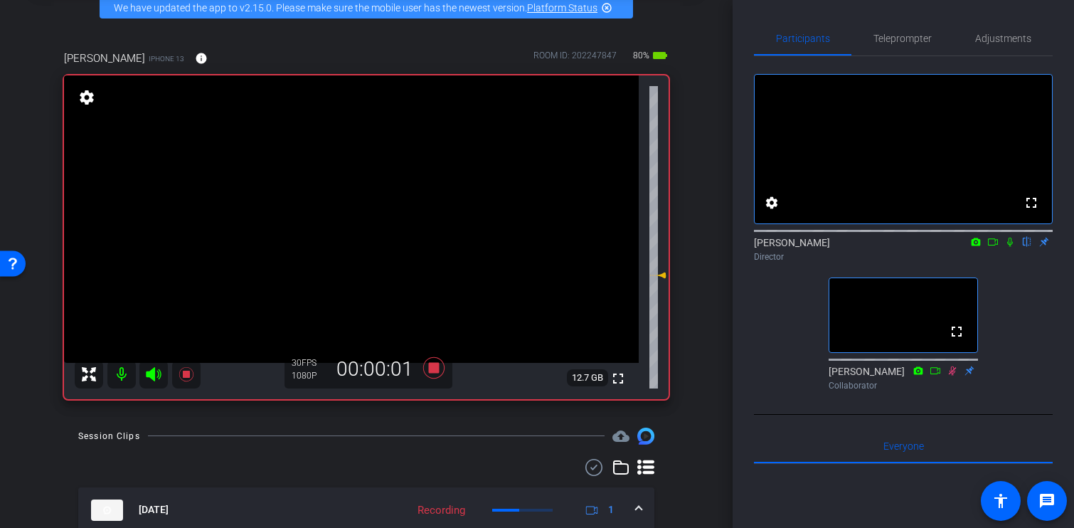
click at [1012, 247] on icon at bounding box center [1009, 242] width 11 height 10
click at [433, 370] on icon at bounding box center [433, 366] width 21 height 21
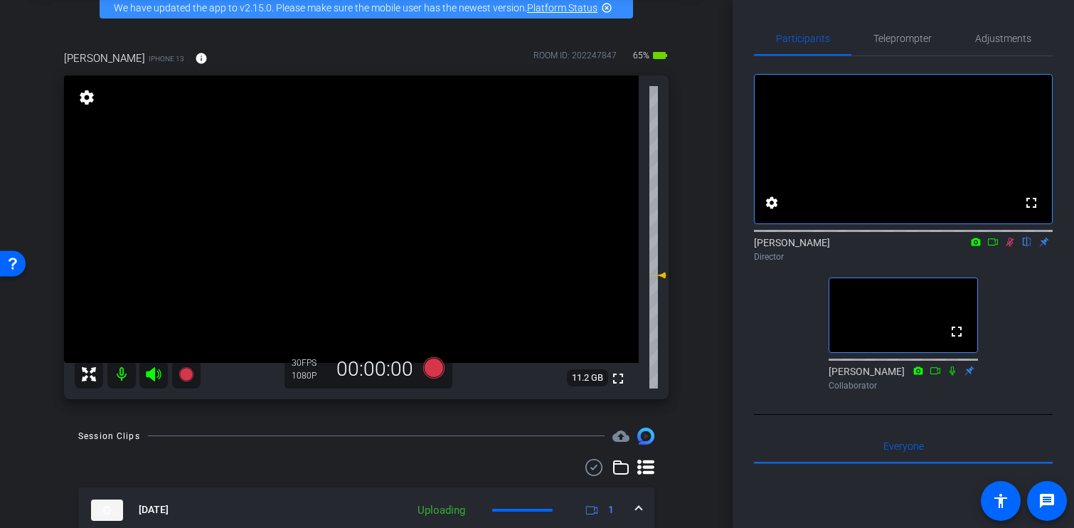
click at [1011, 247] on icon at bounding box center [1010, 241] width 8 height 9
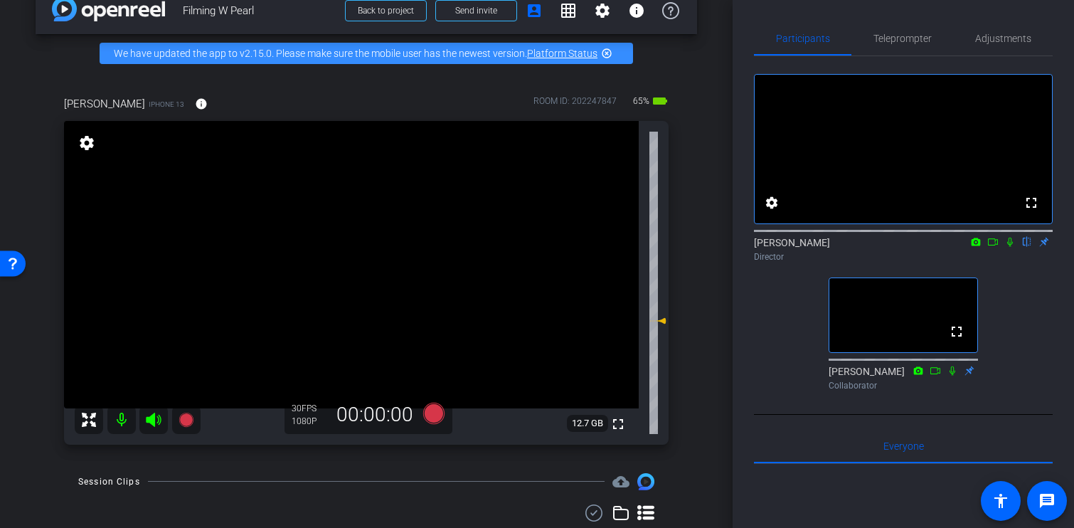
scroll to position [13, 0]
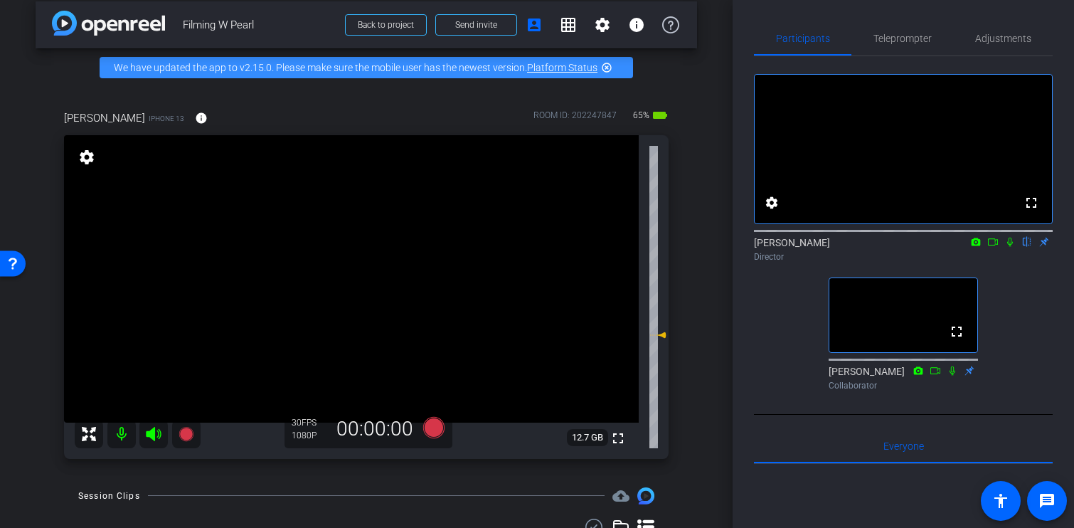
click at [607, 66] on mat-icon "highlight_off" at bounding box center [606, 67] width 11 height 11
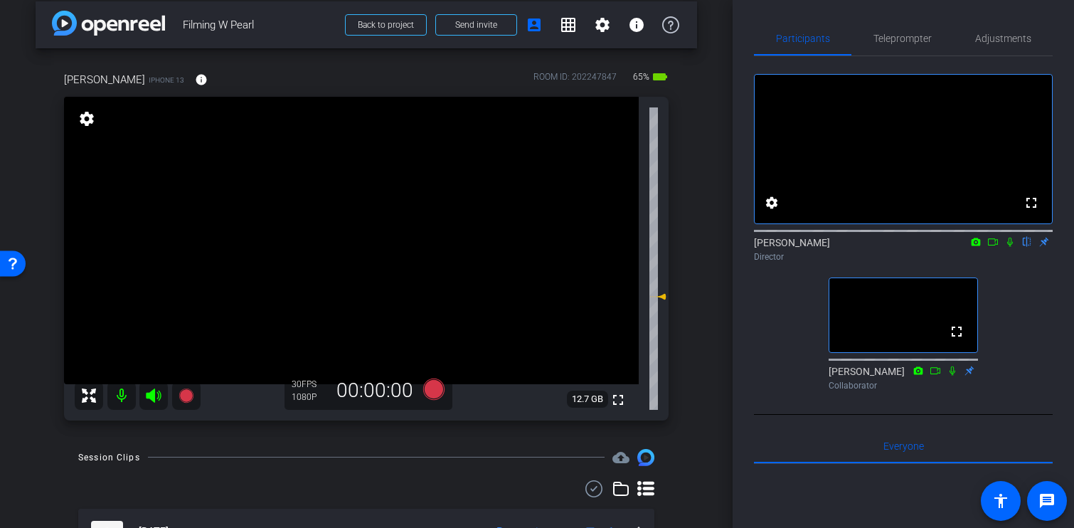
scroll to position [171, 0]
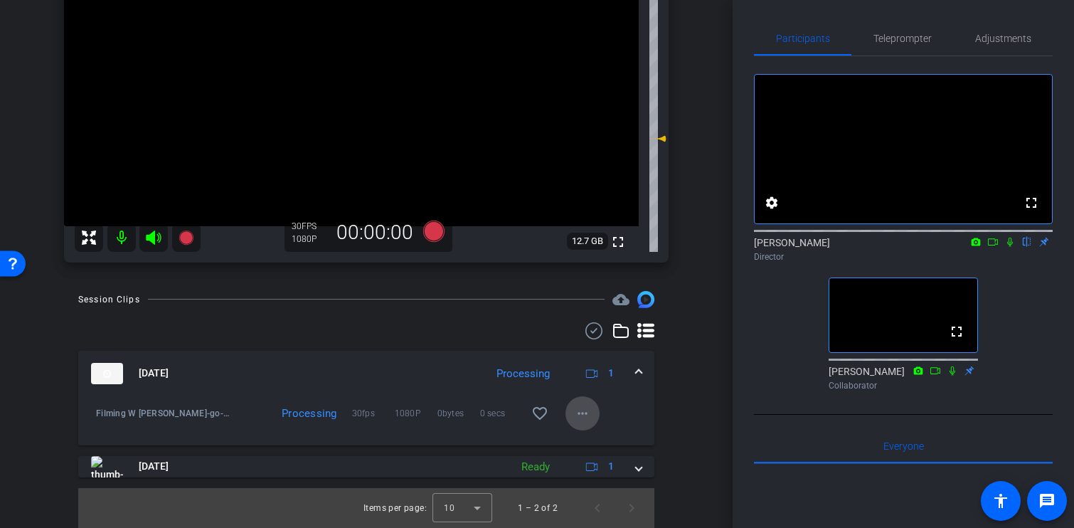
click at [582, 410] on mat-icon "more_horiz" at bounding box center [582, 413] width 17 height 17
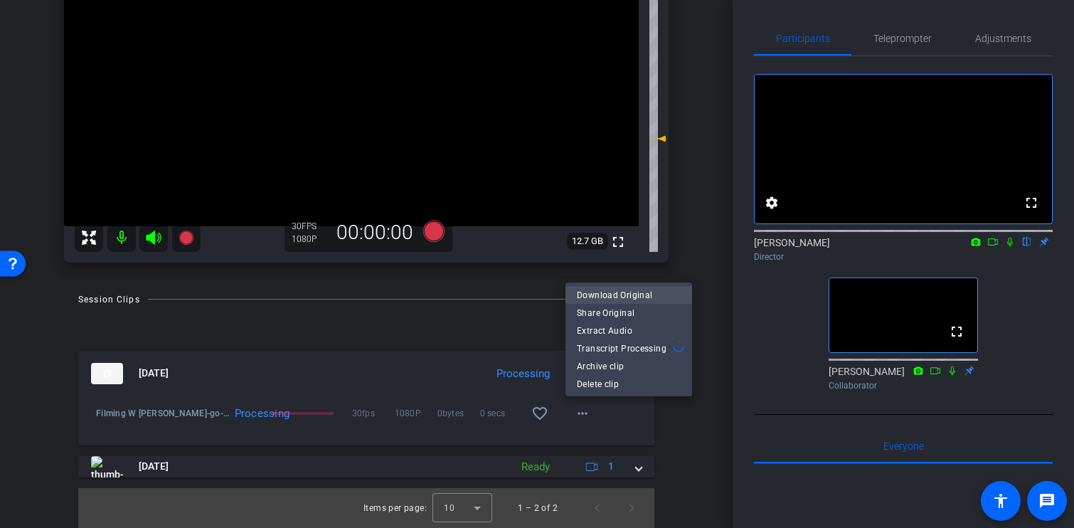
click at [627, 294] on span "Download Original" at bounding box center [629, 295] width 104 height 17
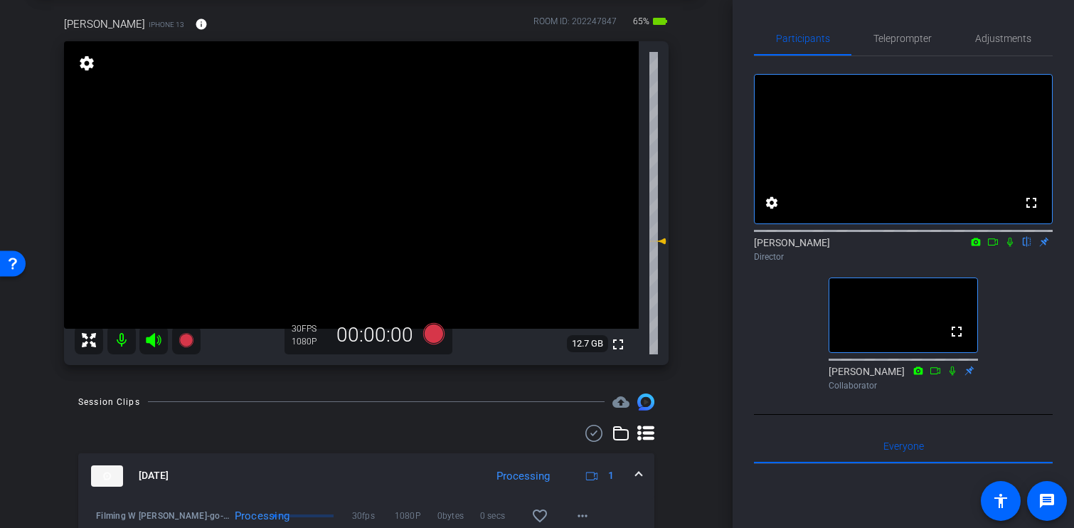
scroll to position [62, 0]
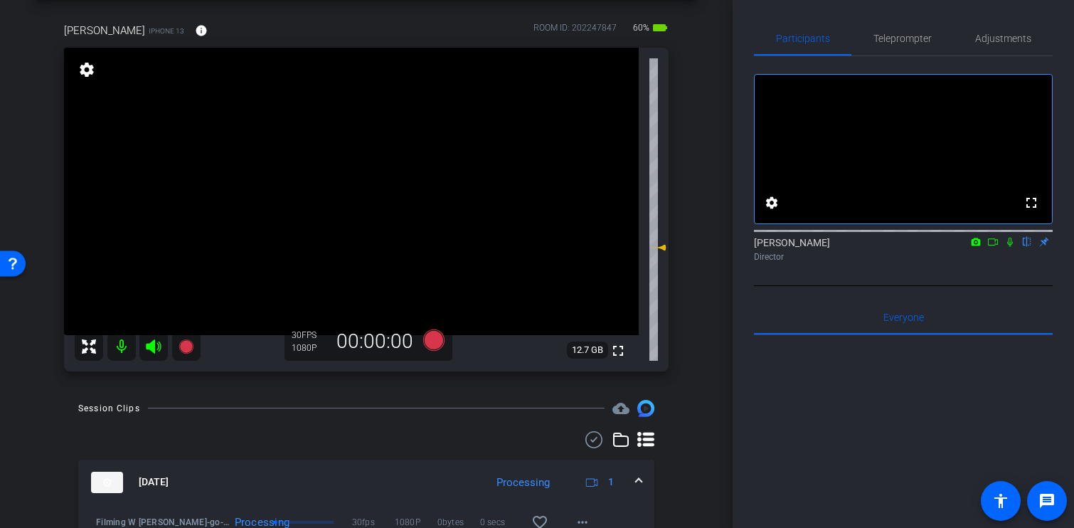
click at [992, 247] on icon at bounding box center [992, 242] width 11 height 10
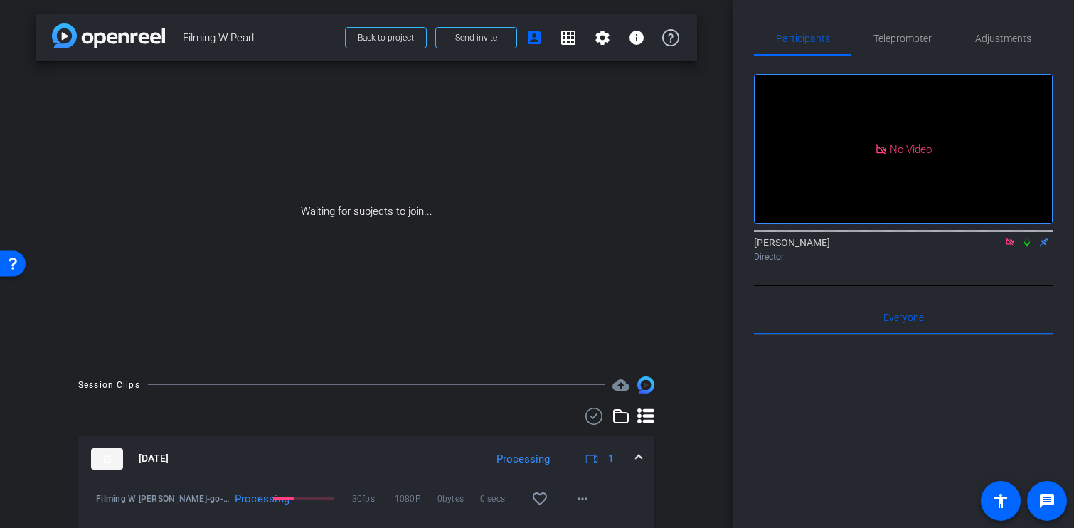
click at [1025, 247] on icon at bounding box center [1027, 241] width 6 height 9
